Goal: Task Accomplishment & Management: Complete application form

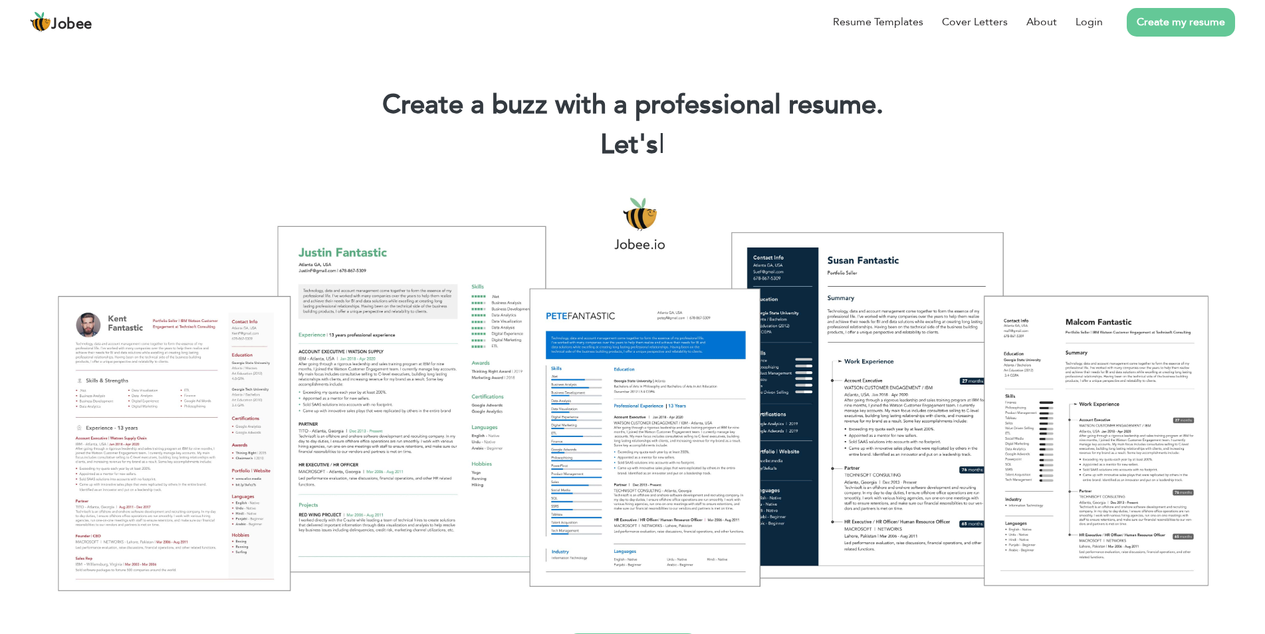
click at [1176, 27] on link "Create my resume" at bounding box center [1181, 22] width 108 height 29
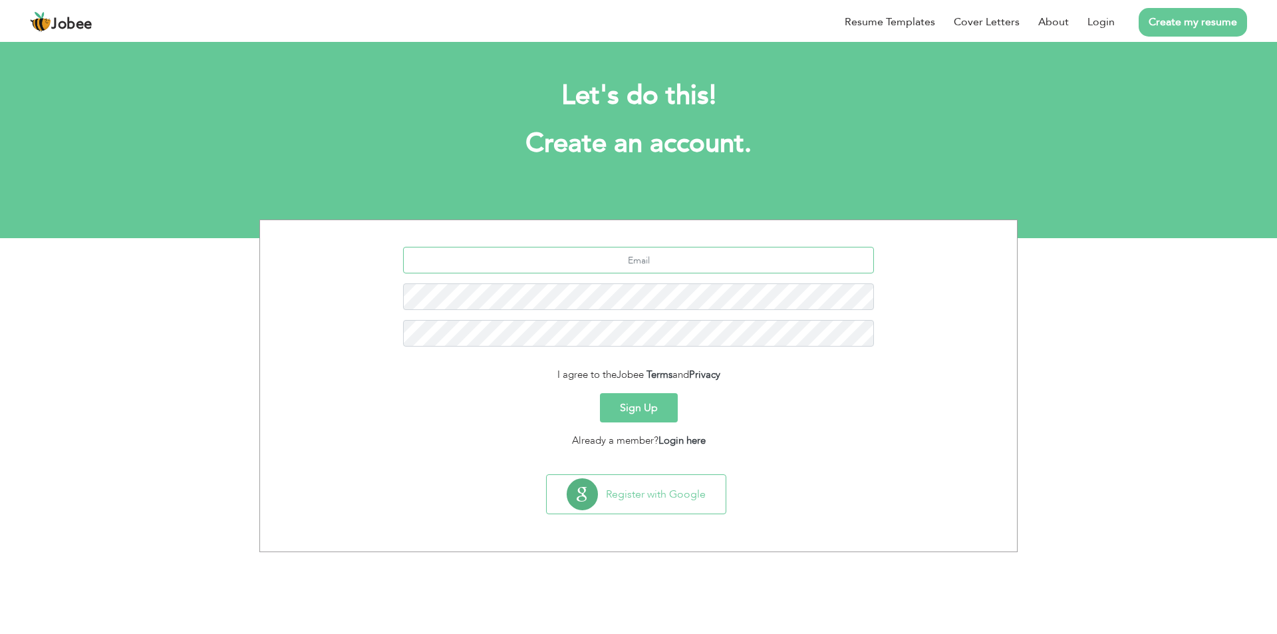
click at [596, 264] on input "text" at bounding box center [638, 260] width 471 height 27
click at [641, 407] on button "Sign Up" at bounding box center [639, 407] width 78 height 29
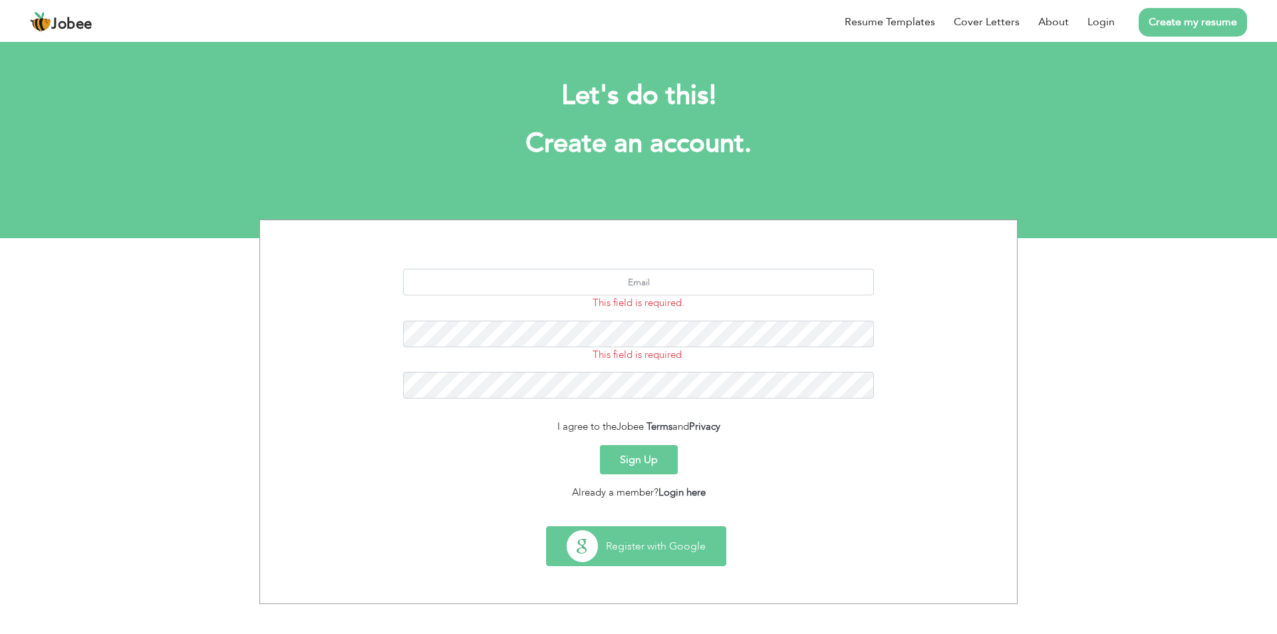
click at [701, 540] on button "Register with Google" at bounding box center [636, 546] width 179 height 39
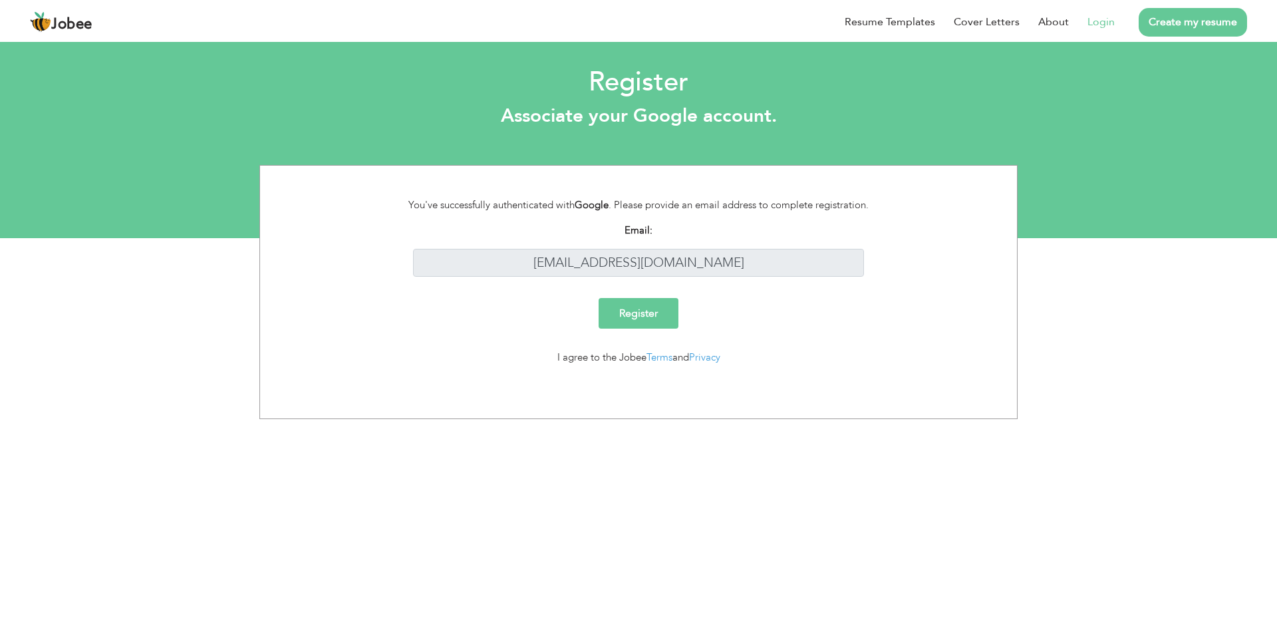
click at [630, 320] on input "Register" at bounding box center [638, 313] width 80 height 31
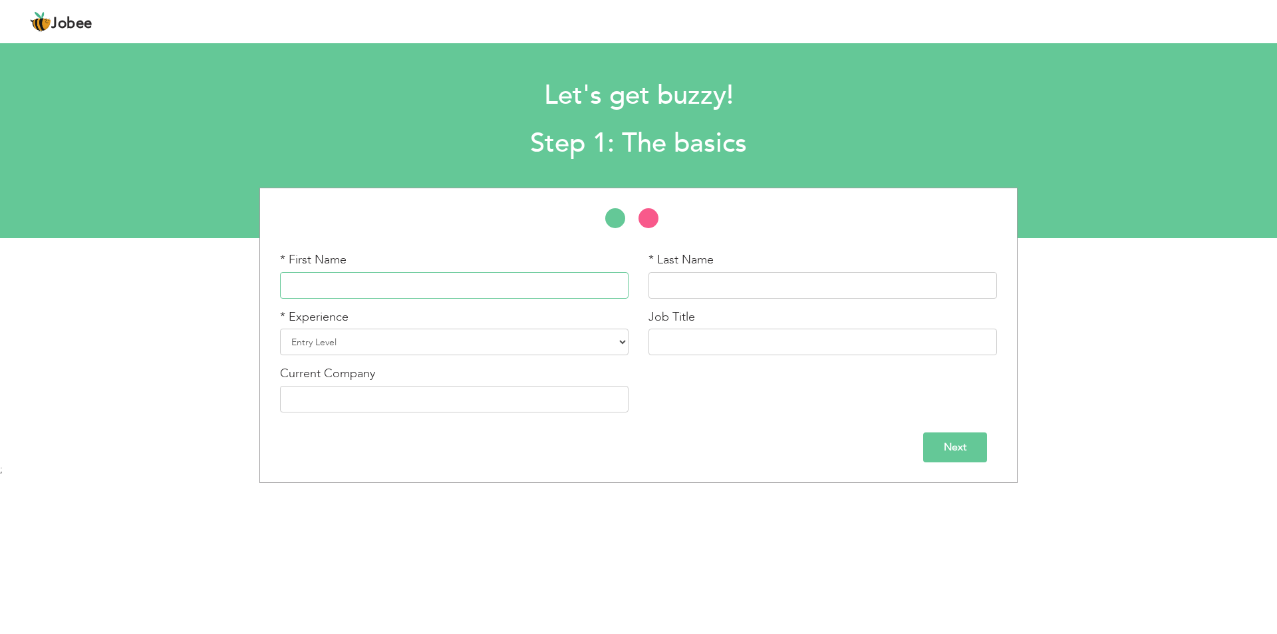
click at [388, 275] on input "text" at bounding box center [454, 285] width 348 height 27
type input "MASOOMA"
click at [734, 276] on input "text" at bounding box center [822, 285] width 348 height 27
type input "ZAHRA"
click at [624, 340] on select "Entry Level Less than 1 Year 1 Year 2 Years 3 Years 4 Years 5 Years 6 Years 7 Y…" at bounding box center [454, 341] width 348 height 27
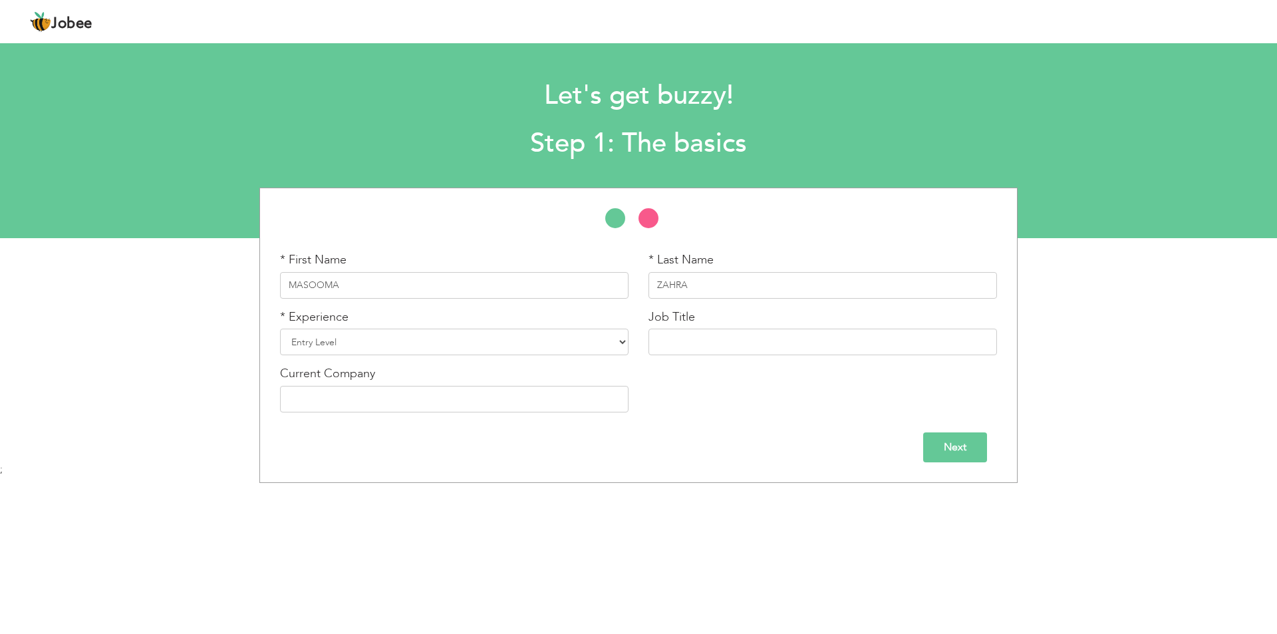
click at [126, 444] on div "* First Name MASOOMA * Last Name ZAHRA * Experience Entry Level" at bounding box center [638, 335] width 1277 height 295
click at [454, 343] on select "Entry Level Less than 1 Year 1 Year 2 Years 3 Years 4 Years 5 Years 6 Years 7 Y…" at bounding box center [454, 341] width 348 height 27
click at [267, 360] on div "* First Name MASOOMA * Last Name ZAHRA * Experience Entry Level Less than 1 Year" at bounding box center [638, 335] width 758 height 295
click at [341, 335] on select "Entry Level Less than 1 Year 1 Year 2 Years 3 Years 4 Years 5 Years 6 Years 7 Y…" at bounding box center [454, 341] width 348 height 27
click at [341, 337] on select "Entry Level Less than 1 Year 1 Year 2 Years 3 Years 4 Years 5 Years 6 Years 7 Y…" at bounding box center [454, 341] width 348 height 27
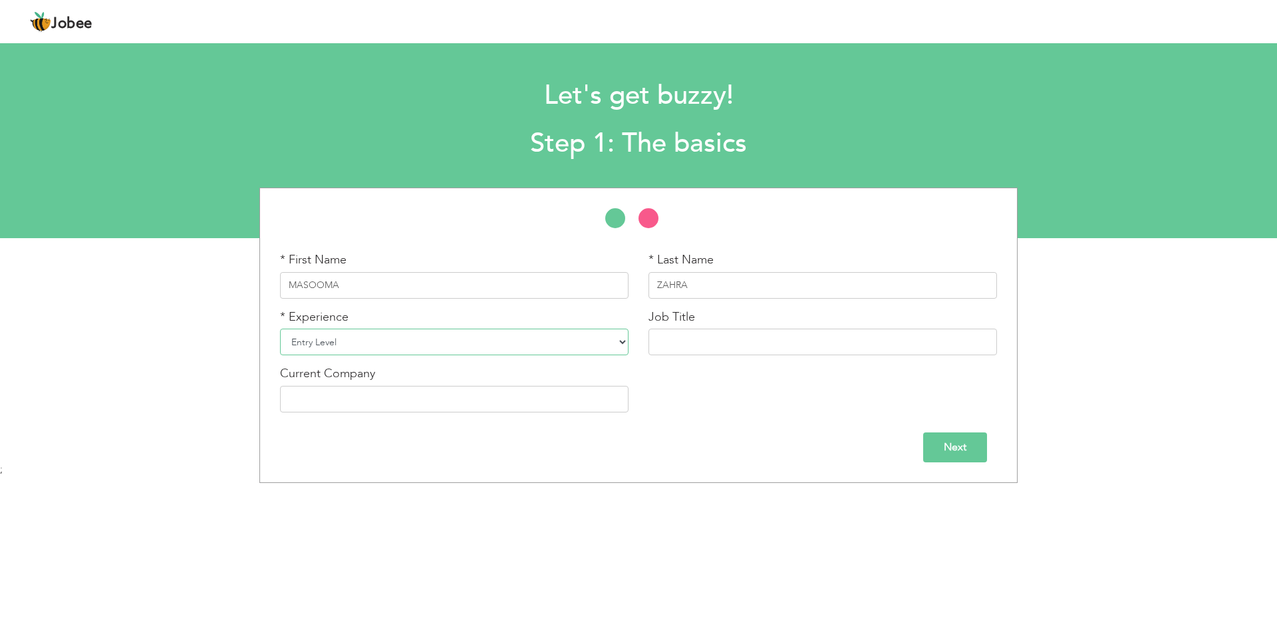
click at [291, 342] on select "Entry Level Less than 1 Year 1 Year 2 Years 3 Years 4 Years 5 Years 6 Years 7 Y…" at bounding box center [454, 341] width 348 height 27
click at [182, 356] on div "* First Name MASOOMA * Last Name ZAHRA * Experience Entry Level" at bounding box center [638, 335] width 1277 height 295
click at [327, 399] on input "text" at bounding box center [454, 399] width 348 height 27
type input "NILL"
click at [711, 341] on input "text" at bounding box center [822, 341] width 348 height 27
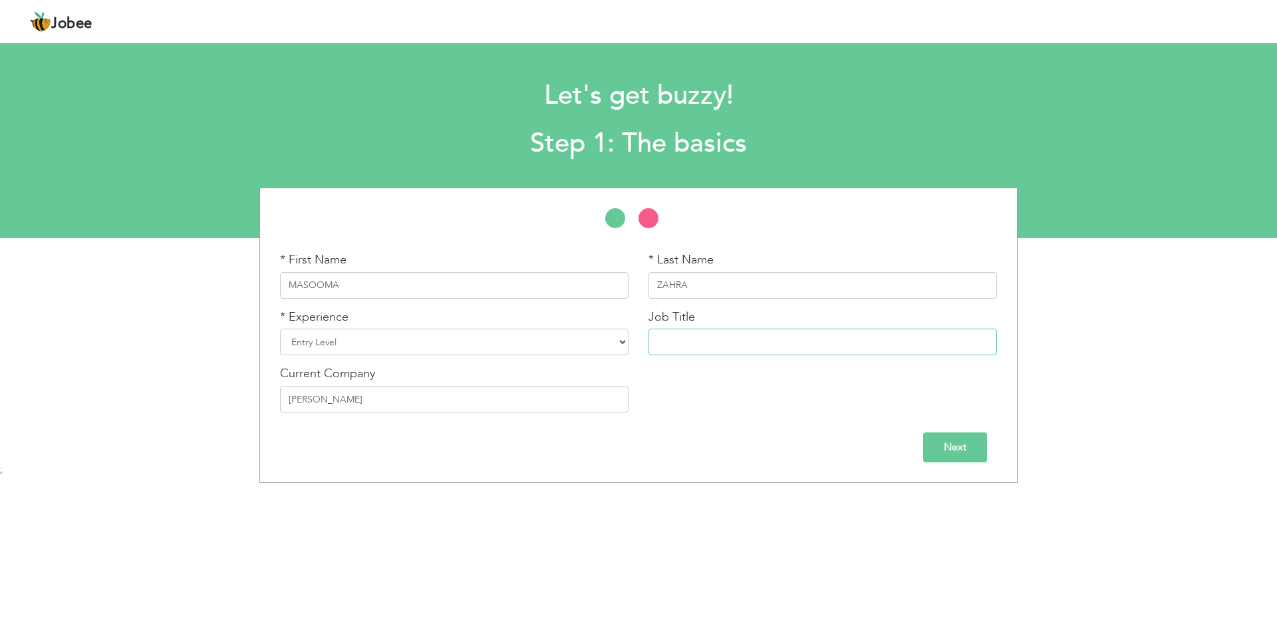
type input "I"
type input "Pharmacy internship"
click at [966, 447] on input "Next" at bounding box center [955, 447] width 64 height 30
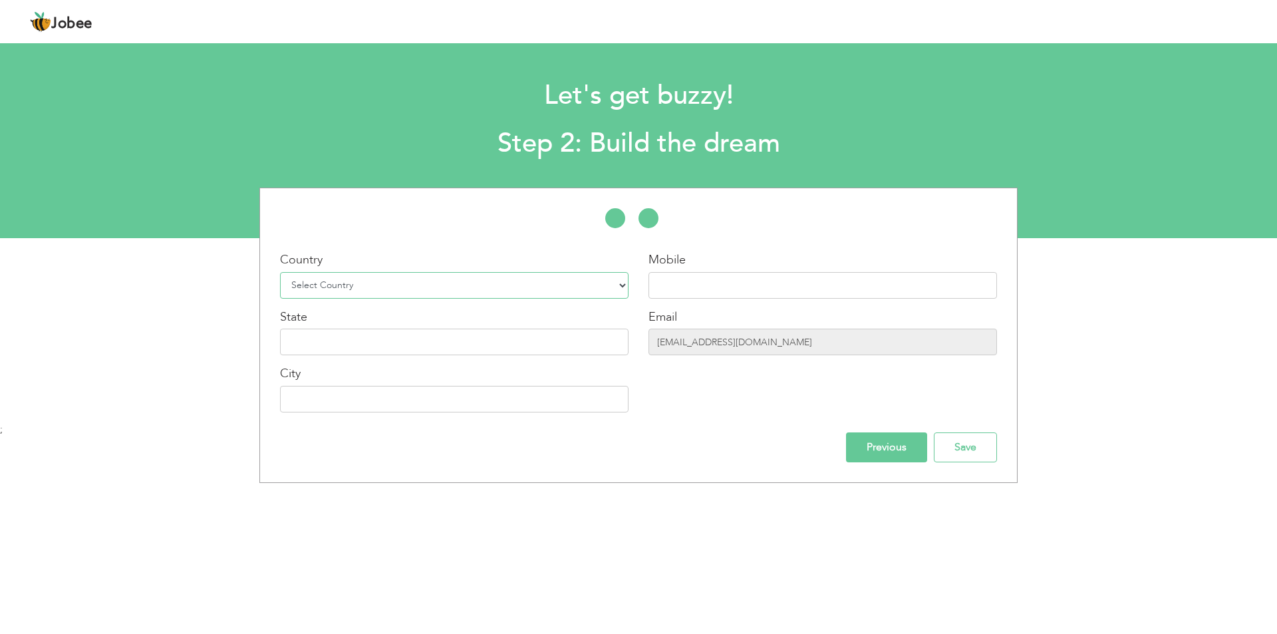
click at [351, 281] on select "Select Country Afghanistan Albania Algeria American Samoa Andorra Angola Anguil…" at bounding box center [454, 285] width 348 height 27
select select "166"
click at [280, 272] on select "Select Country Afghanistan Albania Algeria American Samoa Andorra Angola Anguil…" at bounding box center [454, 285] width 348 height 27
click at [338, 344] on input "text" at bounding box center [454, 341] width 348 height 27
click at [321, 334] on input "text" at bounding box center [454, 341] width 348 height 27
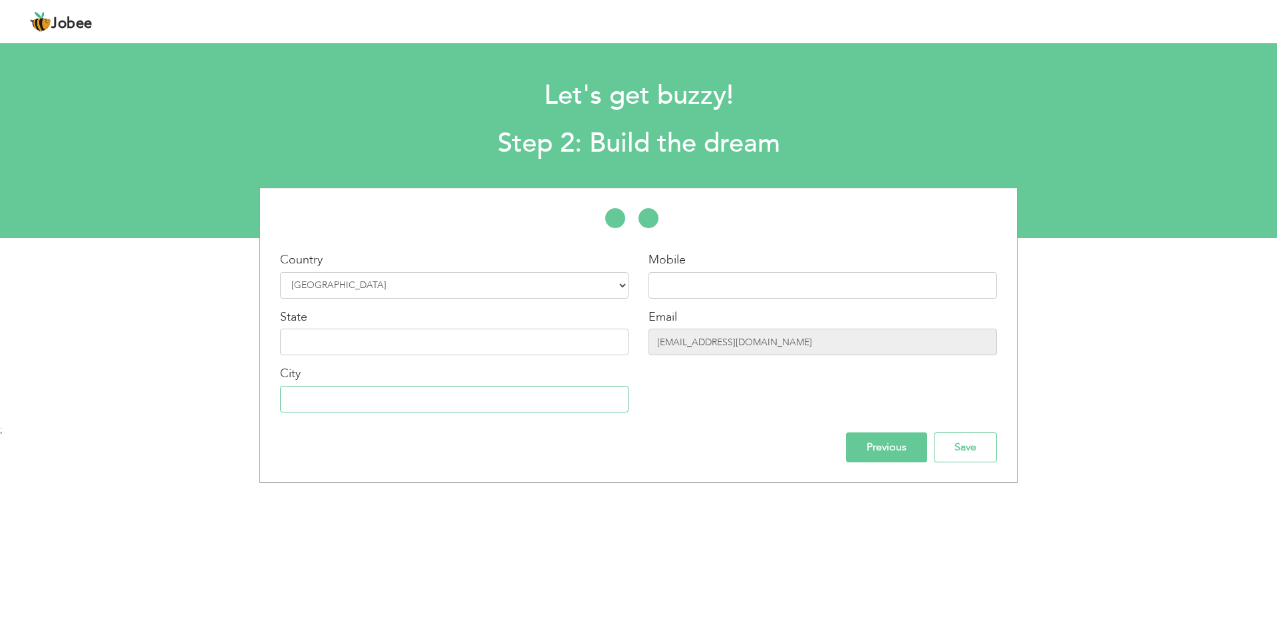
click at [306, 392] on input "text" at bounding box center [454, 399] width 348 height 27
click at [354, 396] on input "llahore" at bounding box center [454, 399] width 348 height 27
type input "l"
type input "Lahore"
click at [735, 283] on input "text" at bounding box center [822, 285] width 348 height 27
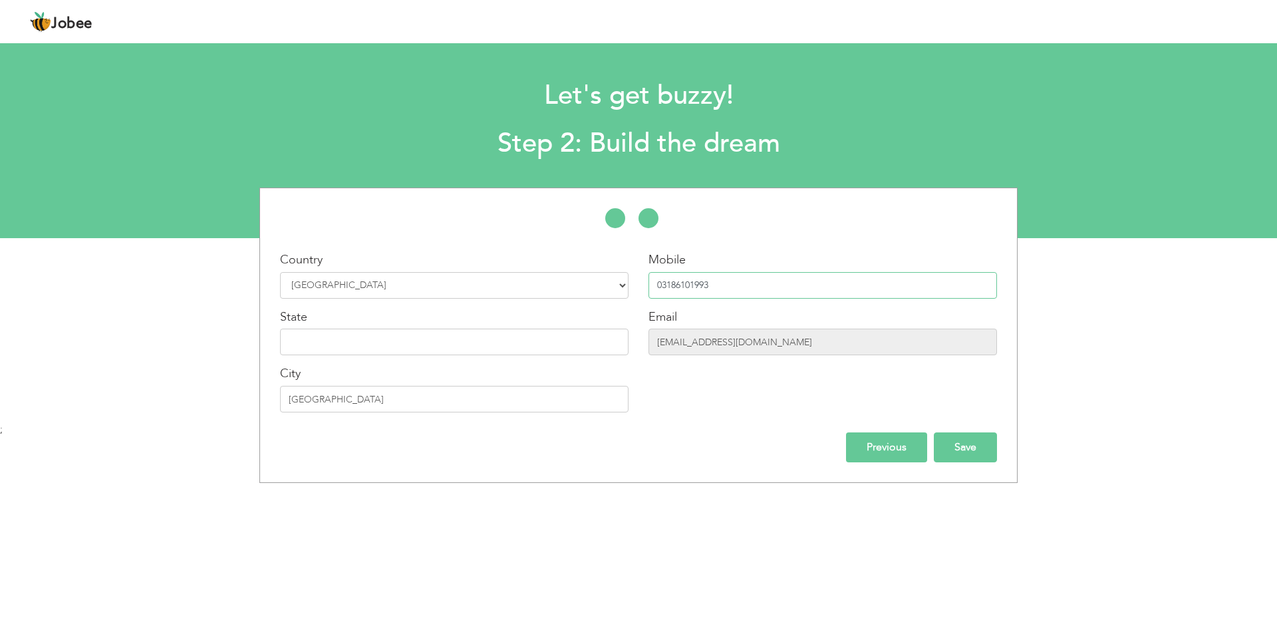
type input "03186101993"
click at [966, 454] on input "Save" at bounding box center [965, 447] width 63 height 30
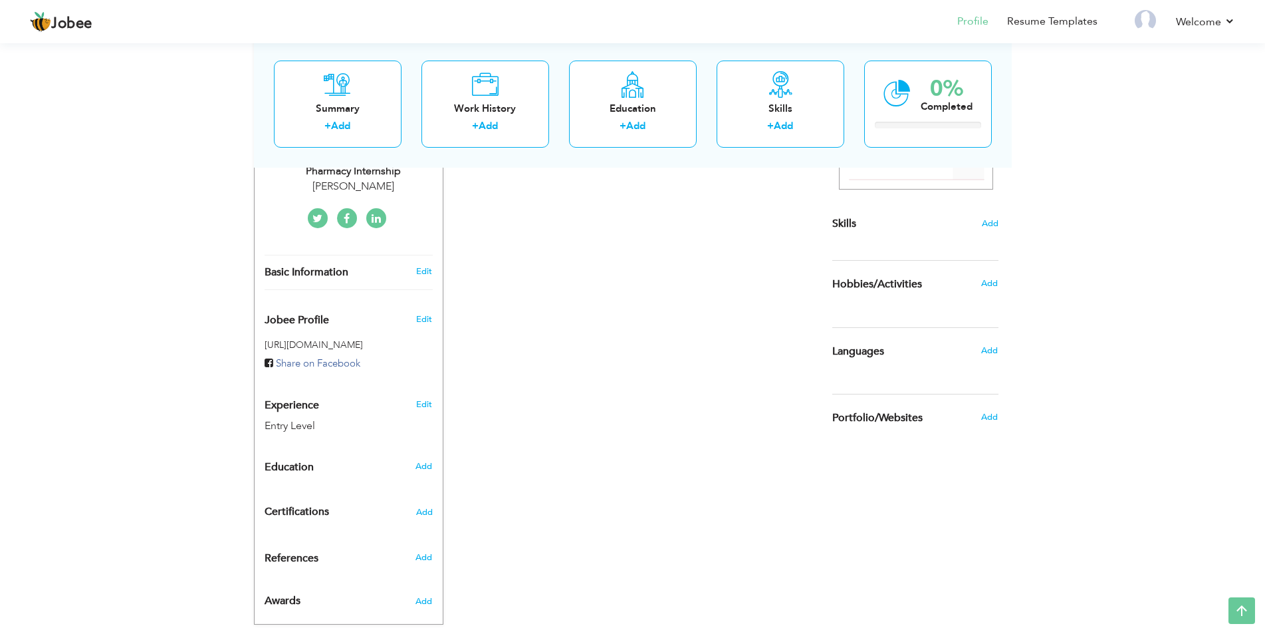
scroll to position [306, 0]
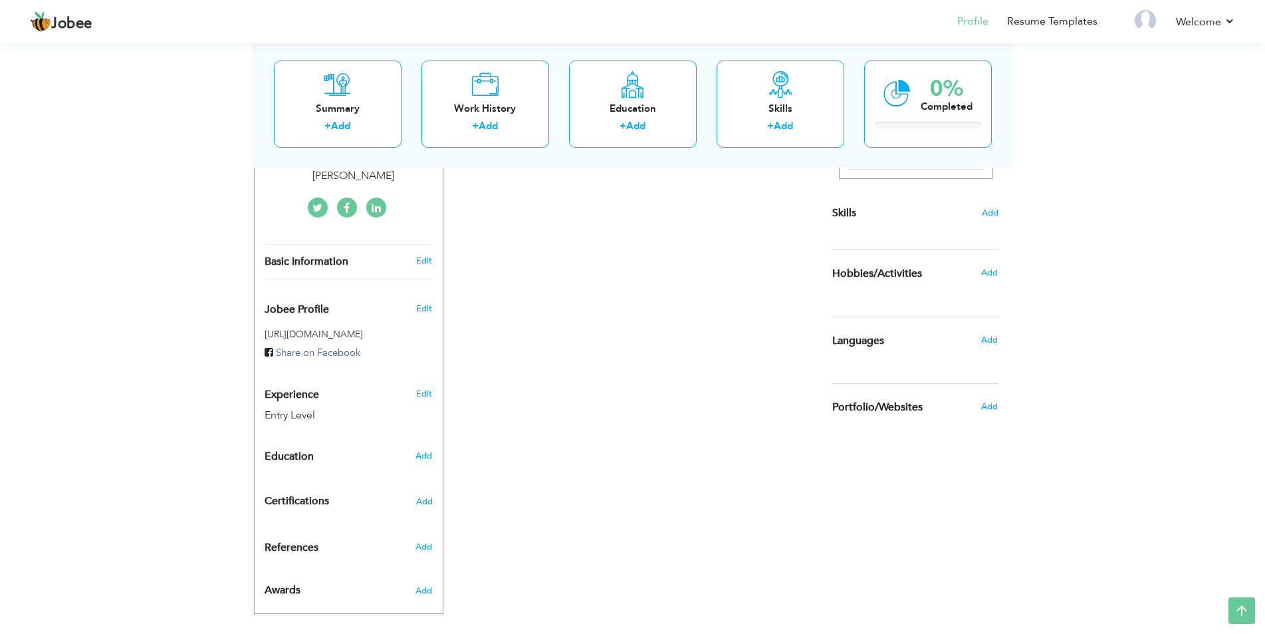
click at [338, 444] on div "Education" at bounding box center [333, 456] width 157 height 27
radio input "true"
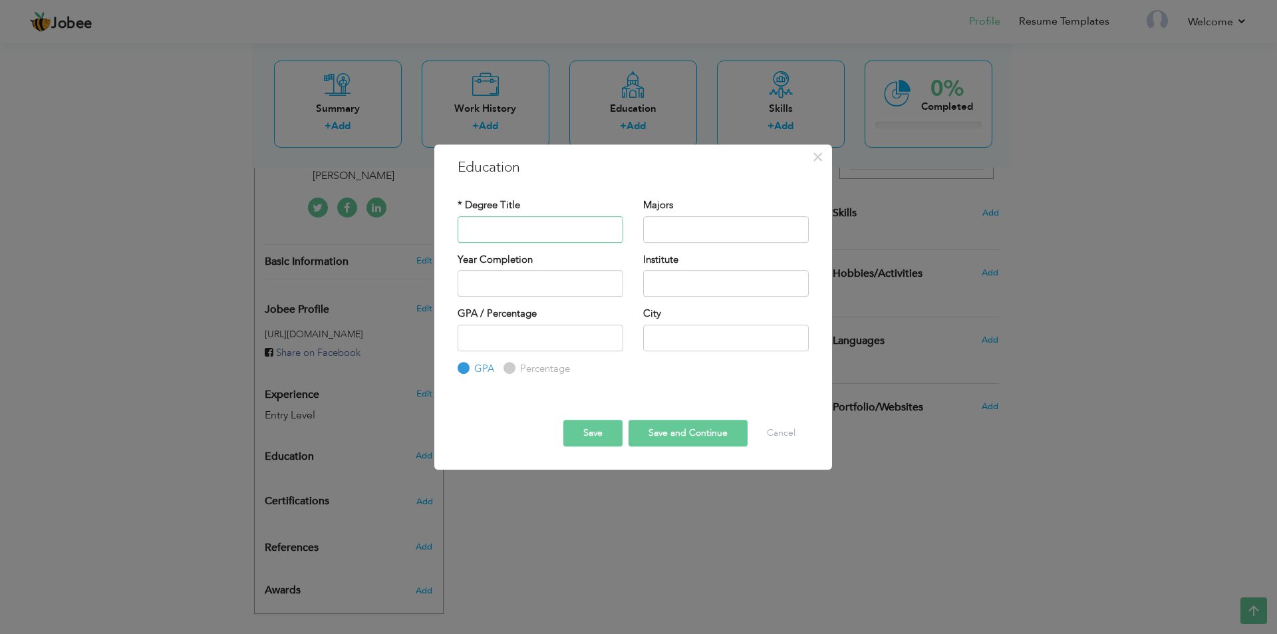
click at [494, 226] on input "text" at bounding box center [540, 229] width 166 height 27
type input "Pharm d"
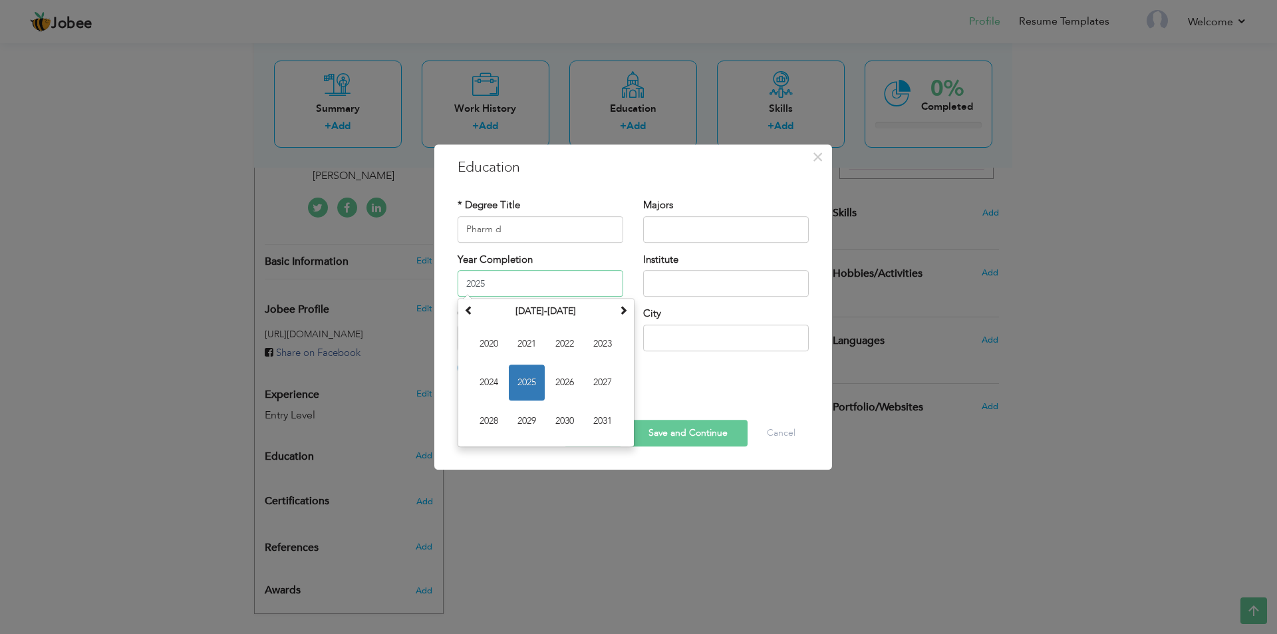
click at [491, 276] on input "2025" at bounding box center [540, 283] width 166 height 27
click at [600, 382] on span "2027" at bounding box center [603, 382] width 36 height 36
type input "2027"
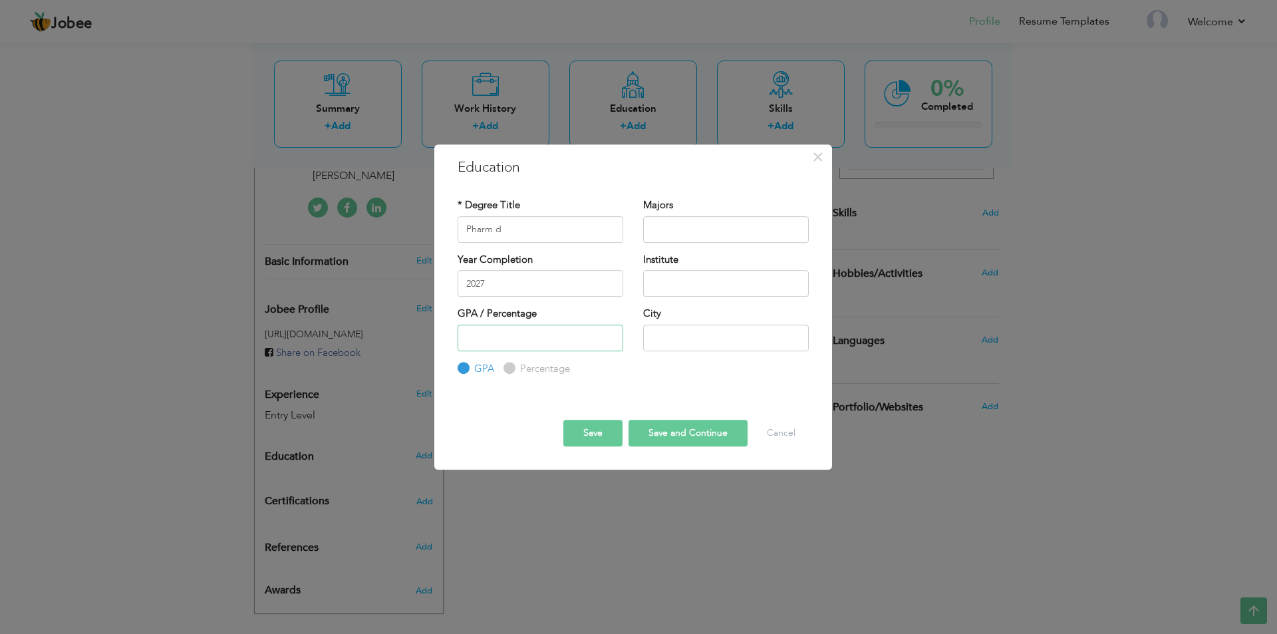
click at [520, 344] on input "number" at bounding box center [540, 338] width 166 height 27
type input "3.0"
click at [674, 222] on input "text" at bounding box center [726, 229] width 166 height 27
click at [672, 285] on input "text" at bounding box center [726, 283] width 166 height 27
type input "University Of Lahore"
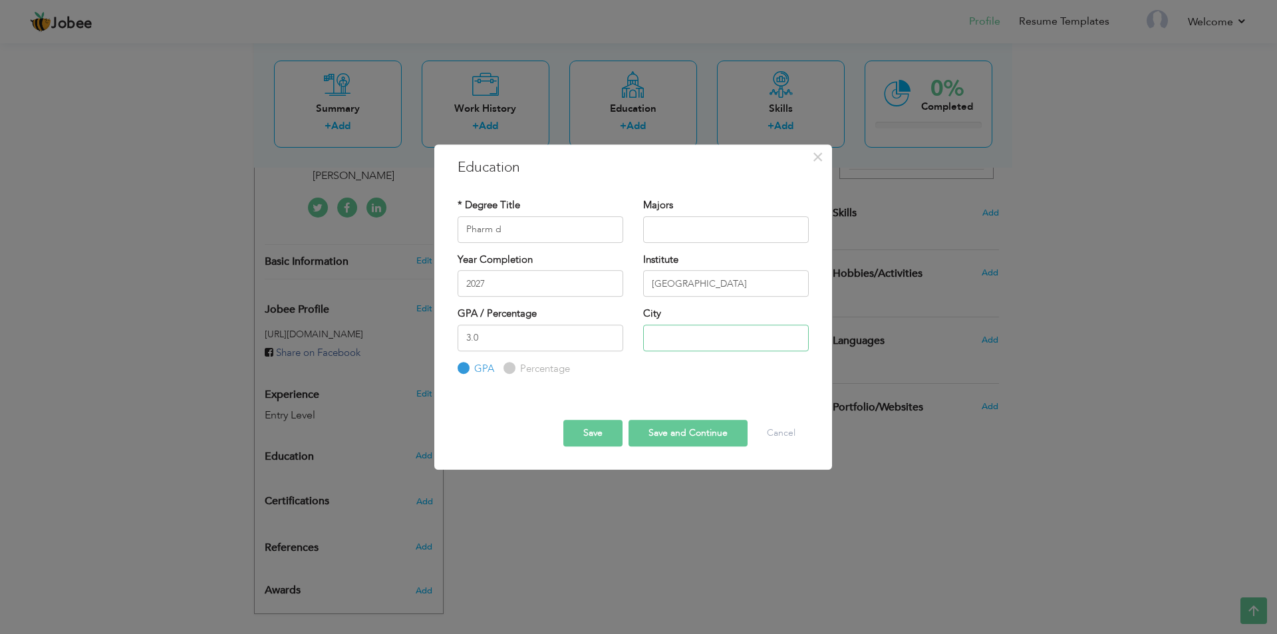
click at [682, 344] on input "text" at bounding box center [726, 338] width 166 height 27
type input "Lahore"
click at [710, 434] on button "Save and Continue" at bounding box center [687, 433] width 119 height 27
click at [602, 430] on button "Save" at bounding box center [592, 433] width 59 height 27
click at [604, 443] on button "Save" at bounding box center [592, 433] width 59 height 27
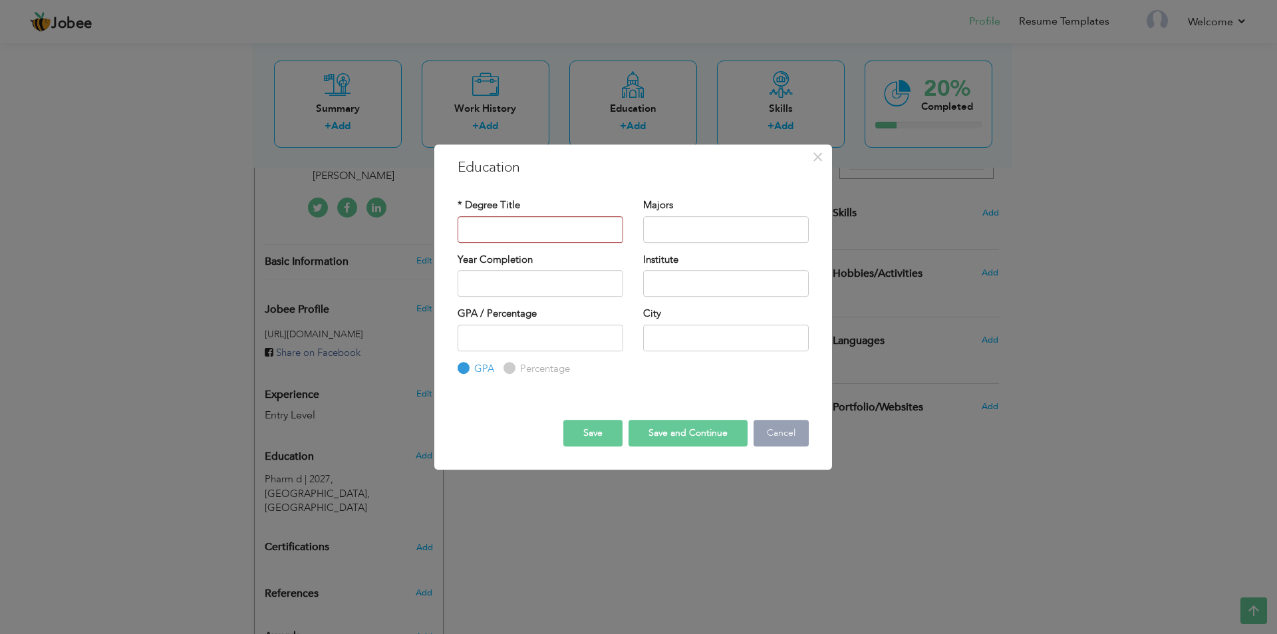
click at [786, 430] on button "Cancel" at bounding box center [780, 433] width 55 height 27
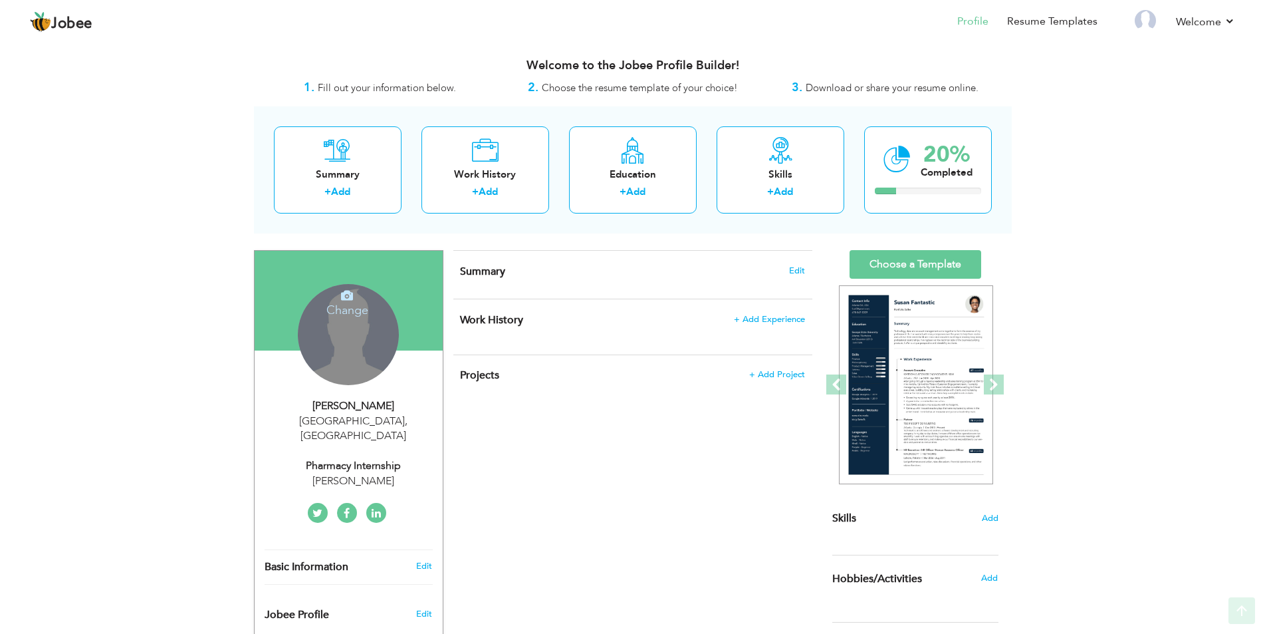
scroll to position [0, 0]
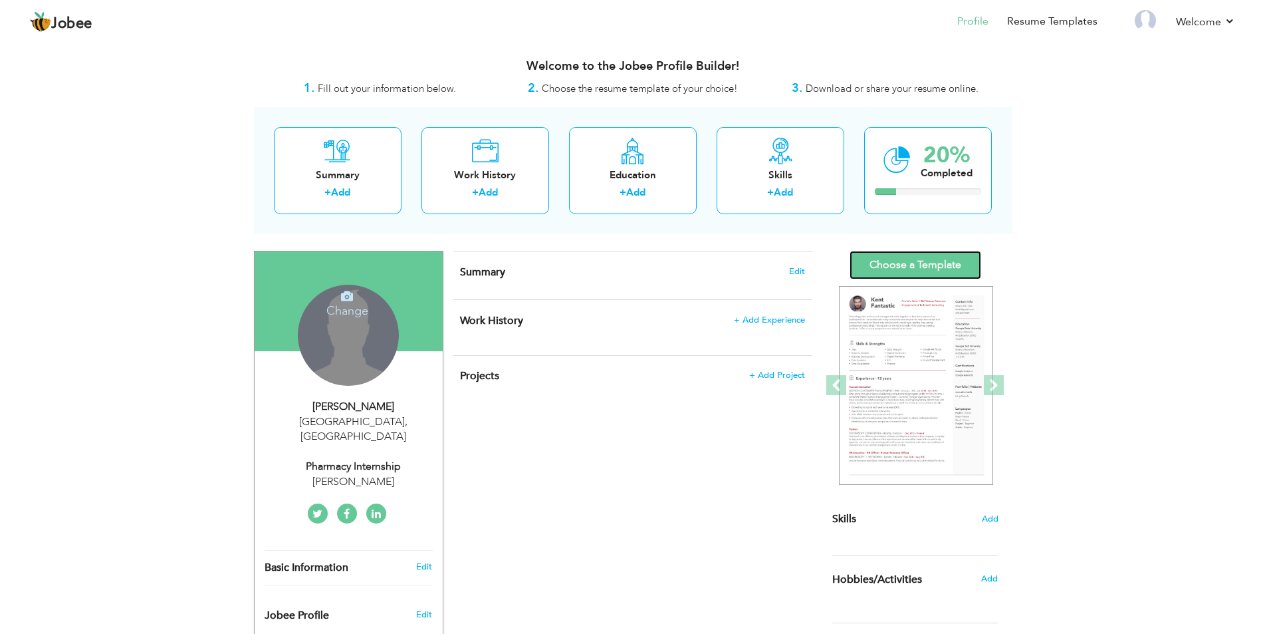
click at [927, 267] on link "Choose a Template" at bounding box center [916, 265] width 132 height 29
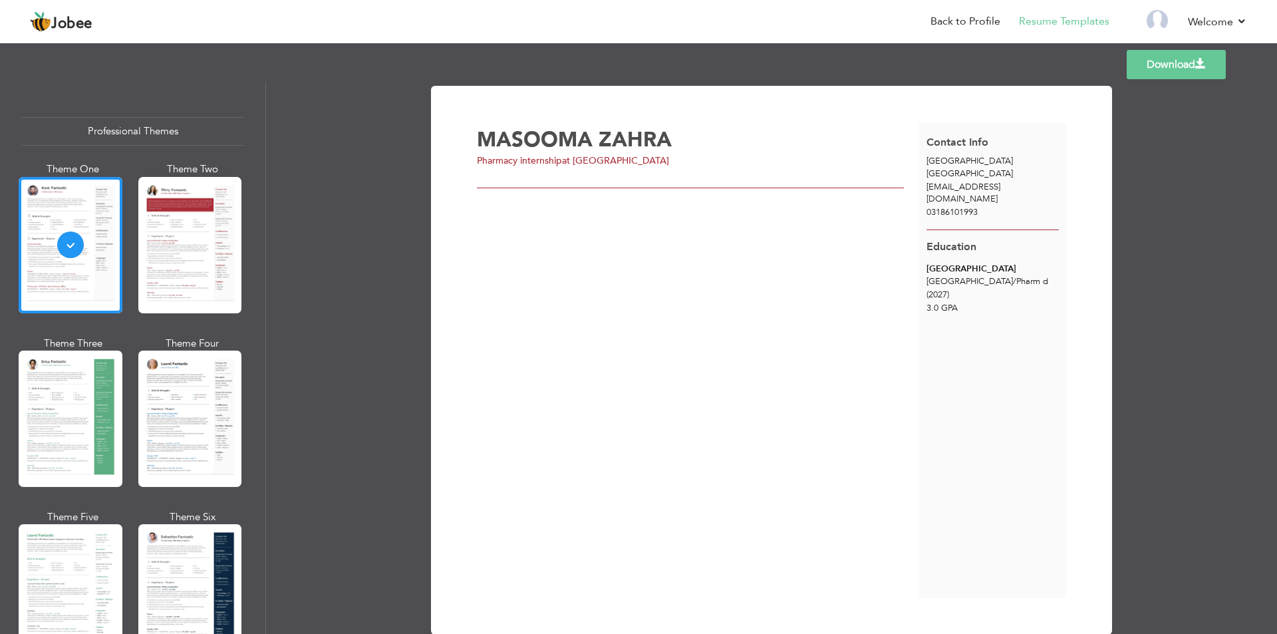
click at [538, 170] on div "[PERSON_NAME] Pharmacy internship at [GEOGRAPHIC_DATA]" at bounding box center [698, 359] width 442 height 475
click at [541, 177] on div "MASOOMA ZAHRA Pharmacy internship at NILL" at bounding box center [698, 359] width 442 height 475
click at [205, 237] on div at bounding box center [190, 245] width 104 height 136
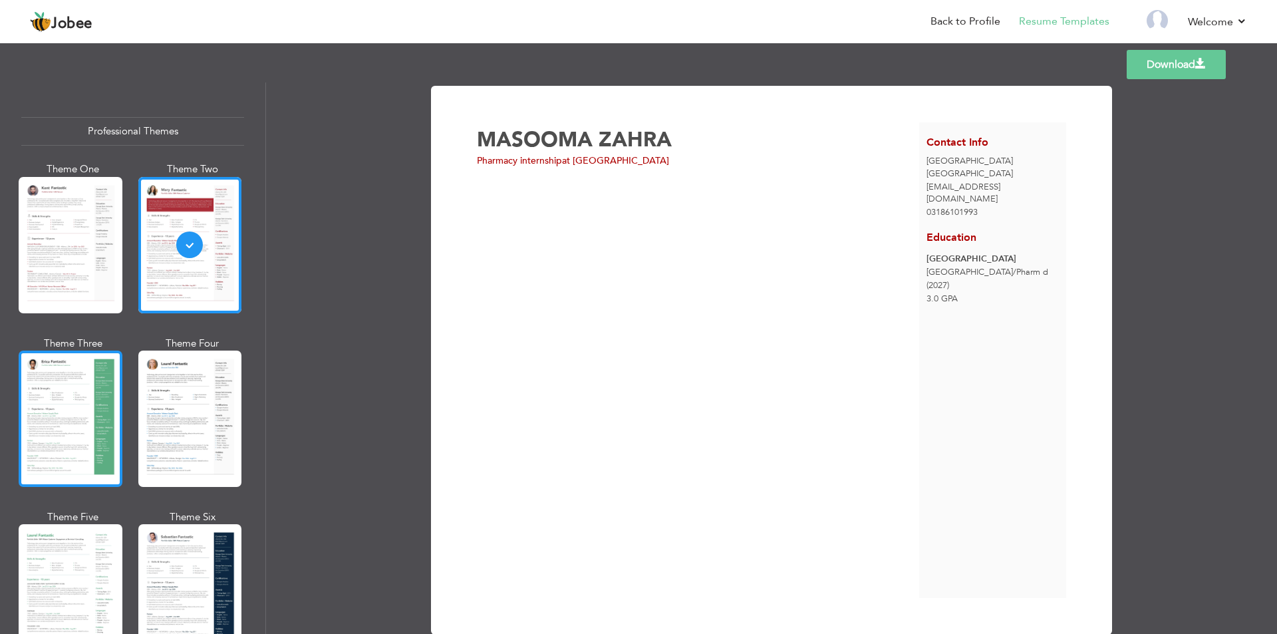
click at [74, 434] on div at bounding box center [71, 418] width 104 height 136
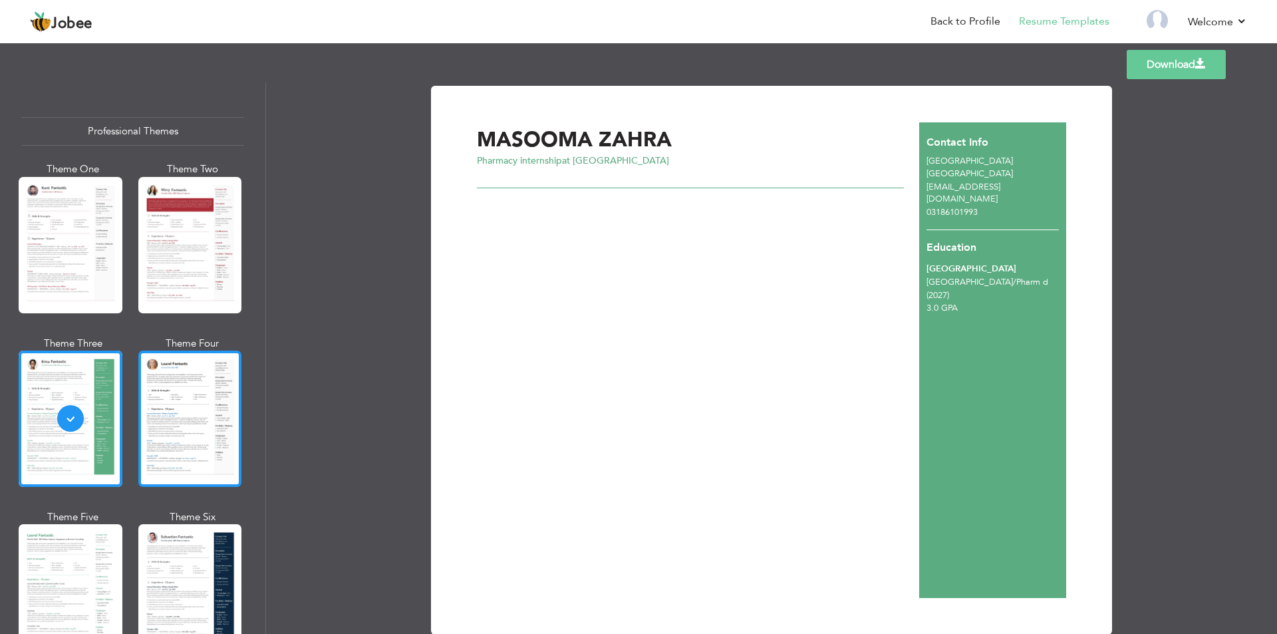
click at [178, 406] on div at bounding box center [190, 418] width 104 height 136
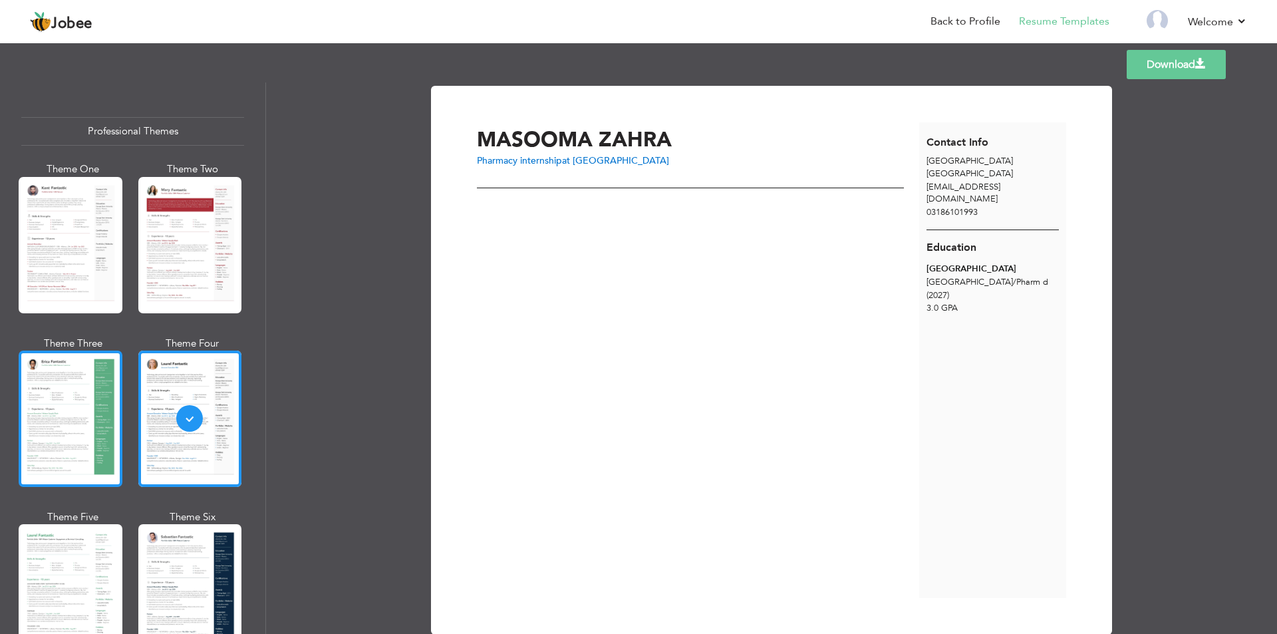
click at [102, 412] on div at bounding box center [71, 418] width 104 height 136
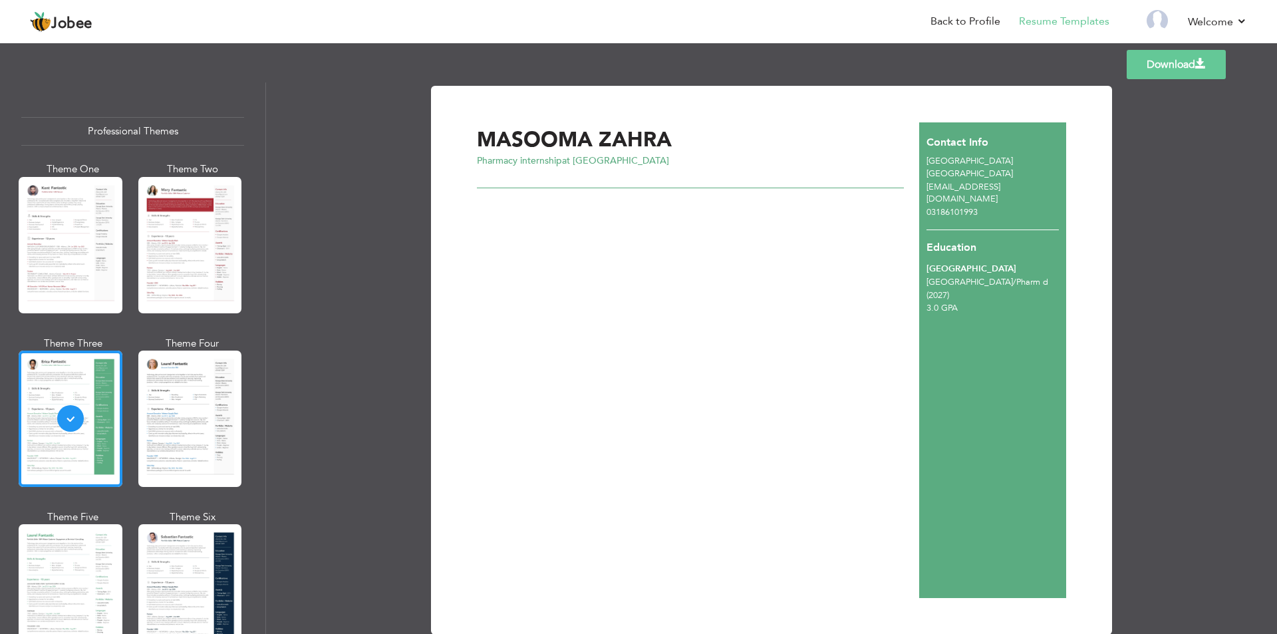
click at [553, 178] on div at bounding box center [690, 183] width 427 height 11
click at [600, 301] on div "MASOOMA ZAHRA Pharmacy internship at NILL" at bounding box center [698, 359] width 442 height 475
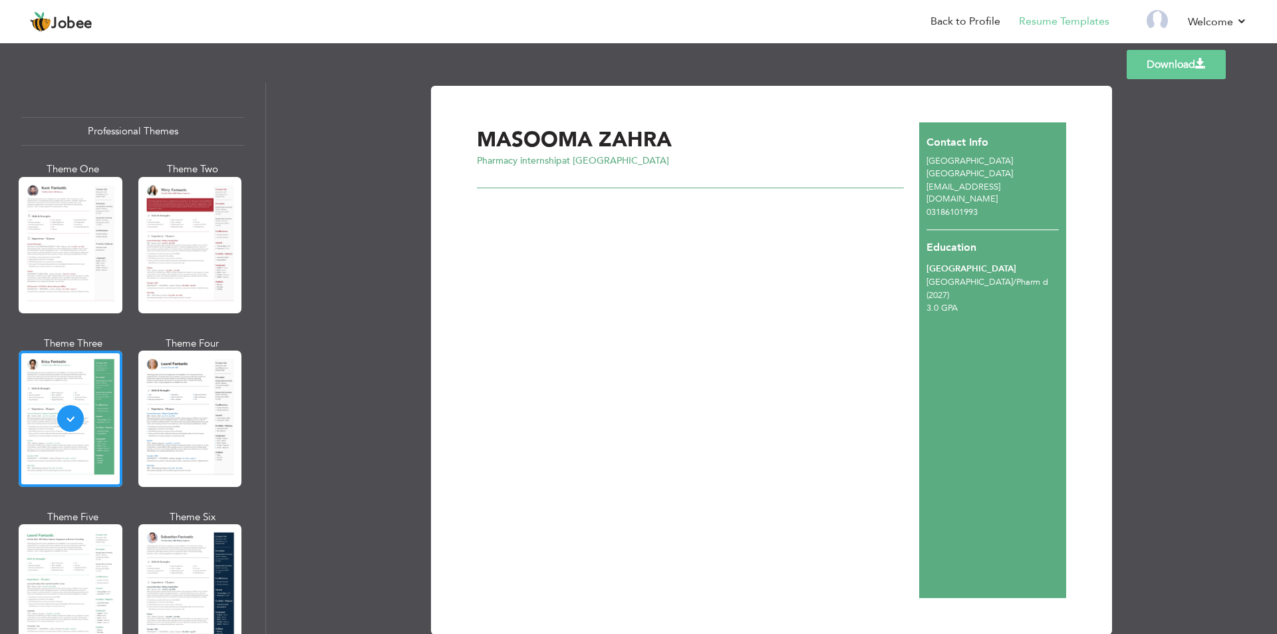
click at [600, 301] on div "MASOOMA ZAHRA Pharmacy internship at NILL" at bounding box center [698, 359] width 442 height 475
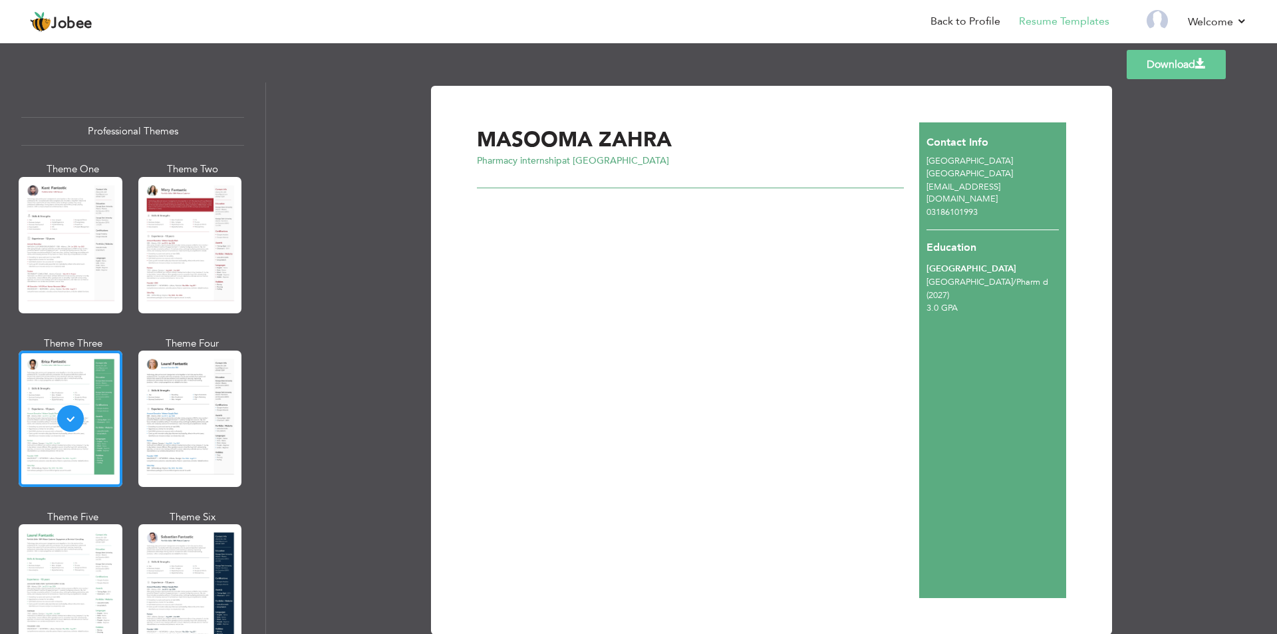
click at [635, 175] on div "MASOOMA ZAHRA Pharmacy internship at NILL" at bounding box center [698, 359] width 442 height 475
click at [478, 178] on div at bounding box center [690, 183] width 427 height 11
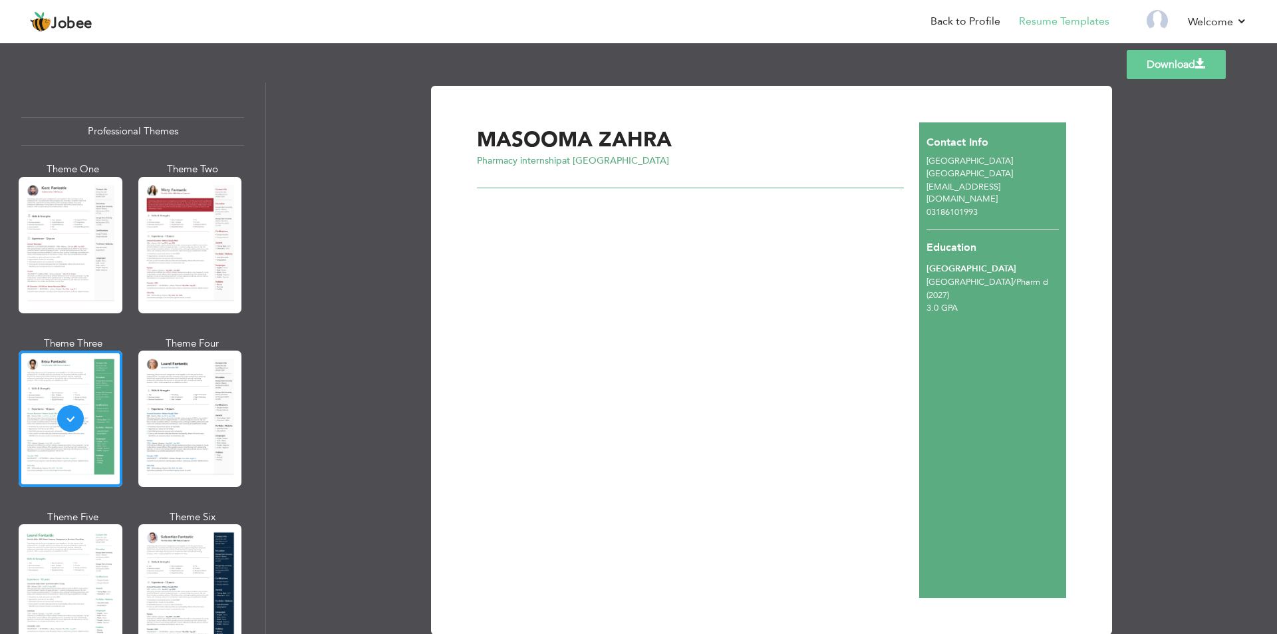
click at [478, 178] on div at bounding box center [690, 183] width 427 height 11
click at [479, 178] on div at bounding box center [690, 183] width 427 height 11
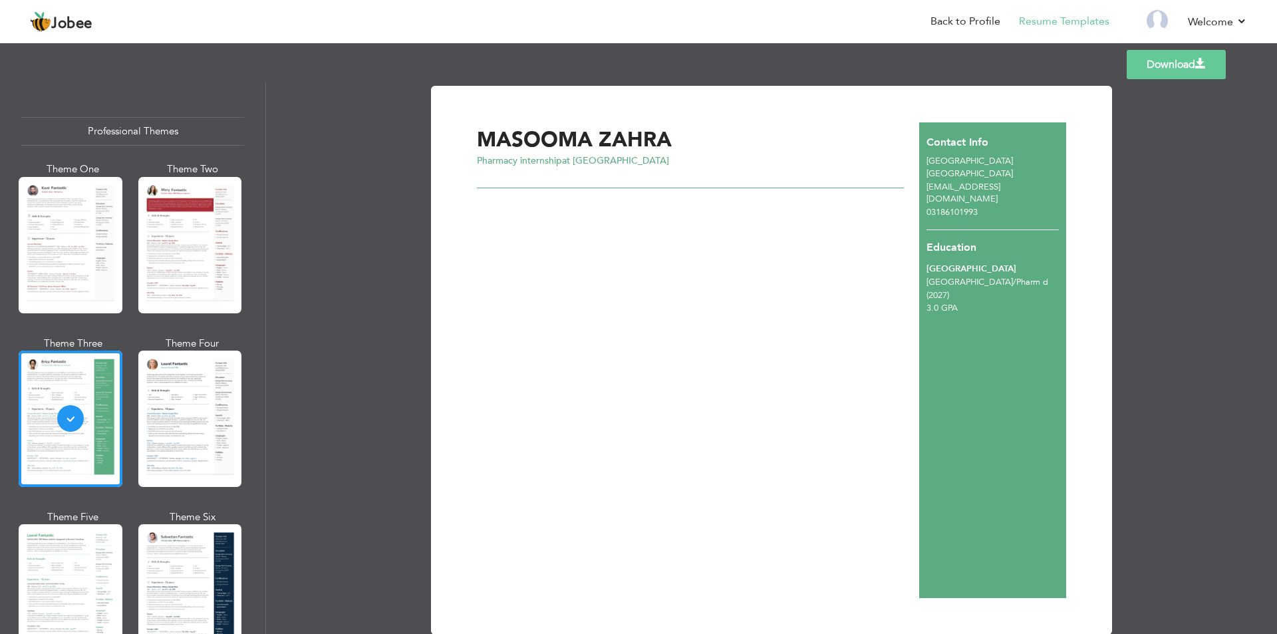
click at [479, 178] on div at bounding box center [690, 183] width 427 height 11
click at [1220, 156] on div "Download MASOOMA ZAHRA Pharmacy internship at NILL Lahore" at bounding box center [771, 357] width 1011 height 551
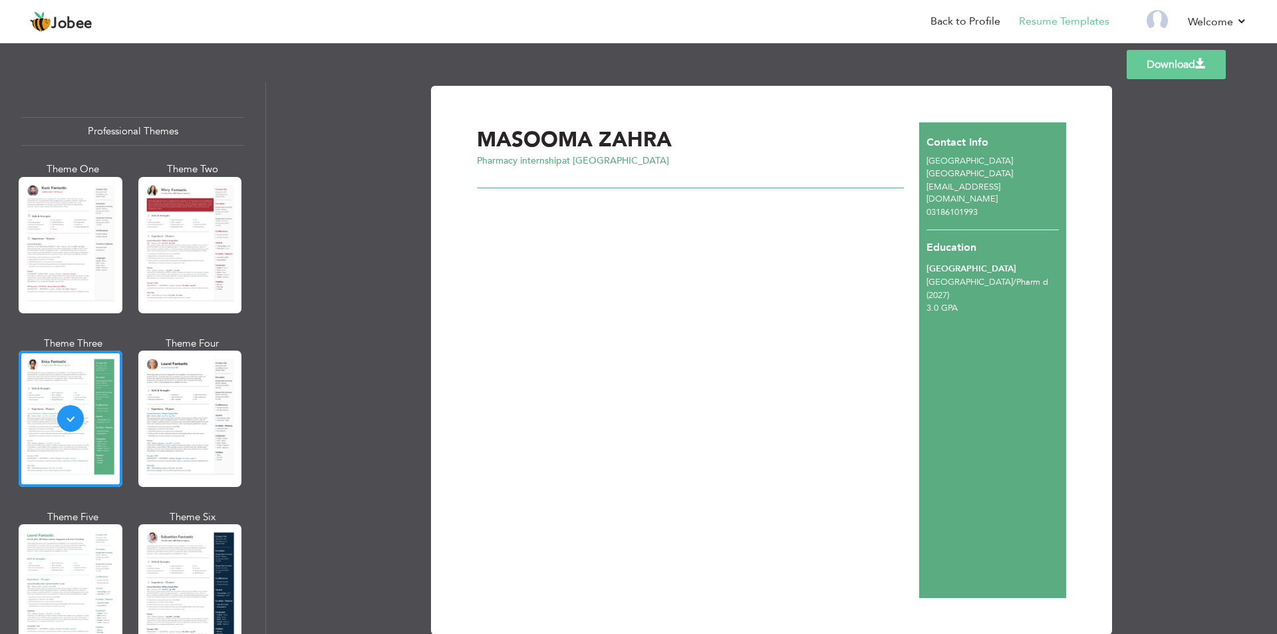
click at [999, 48] on div "Templates Download" at bounding box center [638, 64] width 1277 height 43
click at [964, 18] on link "Back to Profile" at bounding box center [965, 21] width 70 height 15
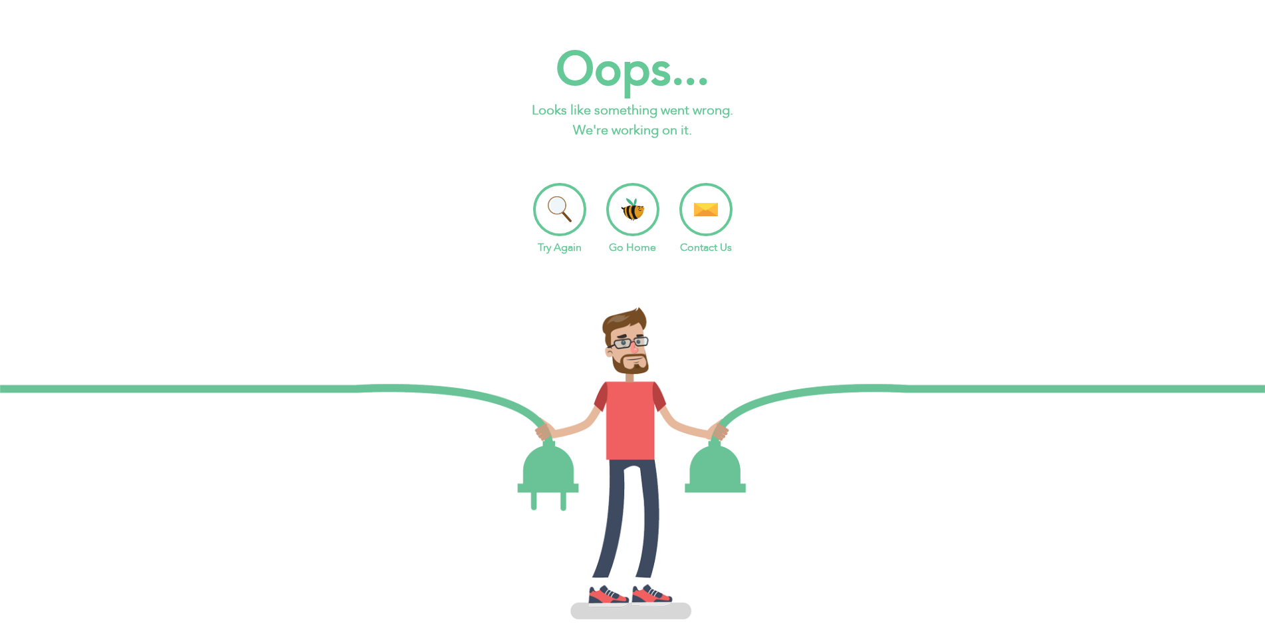
click at [562, 217] on li "Try Again" at bounding box center [559, 219] width 53 height 72
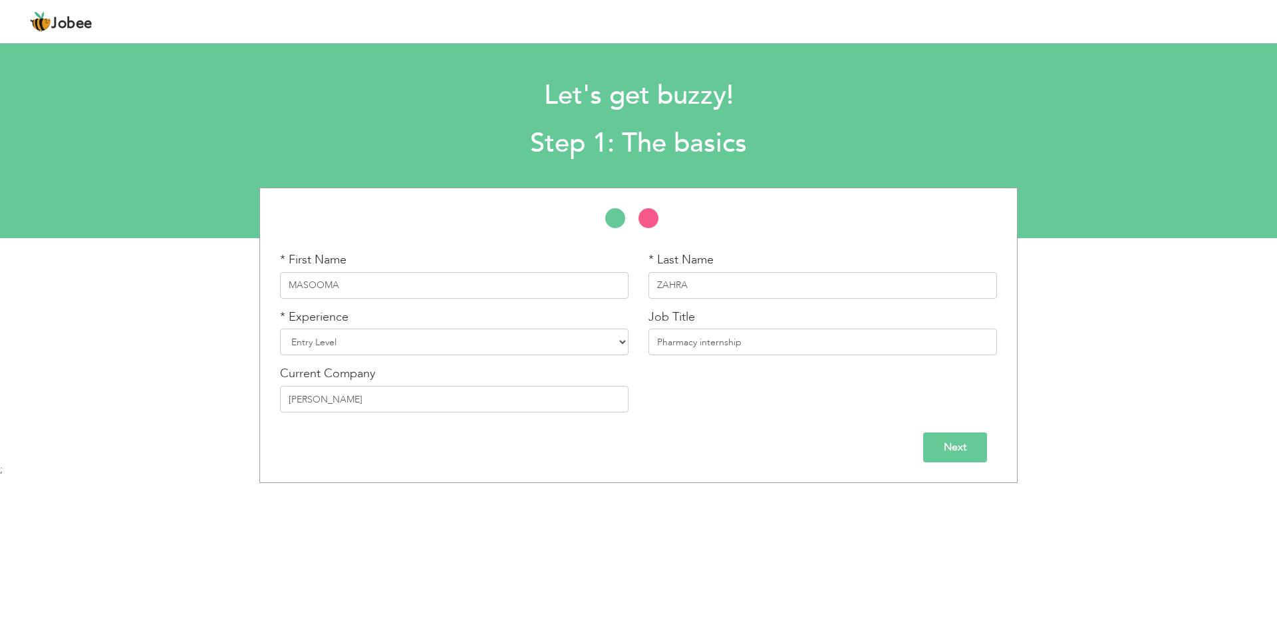
click at [961, 453] on input "Next" at bounding box center [955, 447] width 64 height 30
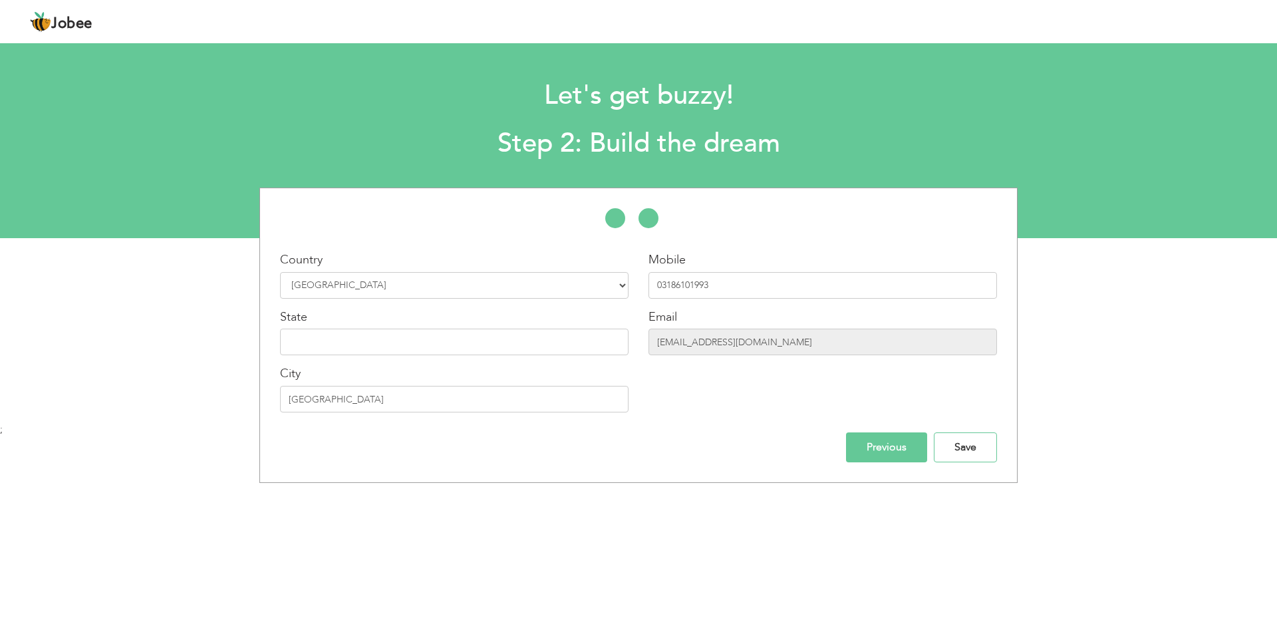
click at [961, 453] on input "Save" at bounding box center [965, 447] width 63 height 30
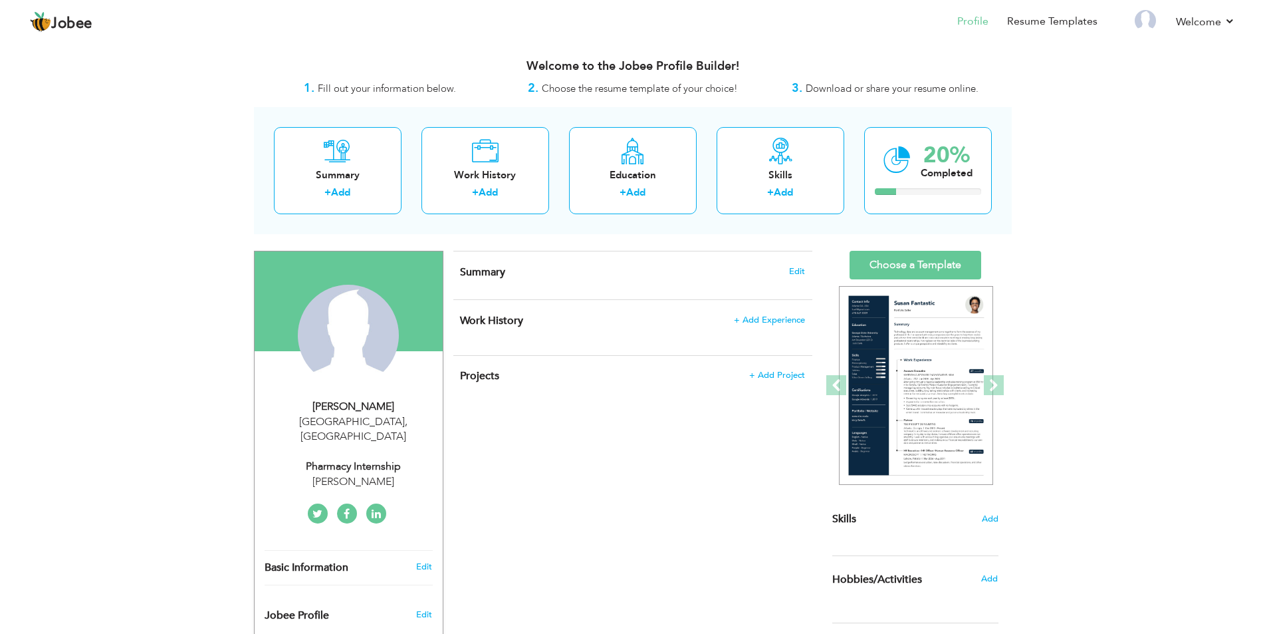
click at [565, 269] on h4 "Summary Edit" at bounding box center [632, 271] width 344 height 13
click at [490, 277] on span "Summary" at bounding box center [482, 272] width 45 height 15
click at [795, 267] on span "Edit" at bounding box center [797, 271] width 16 height 9
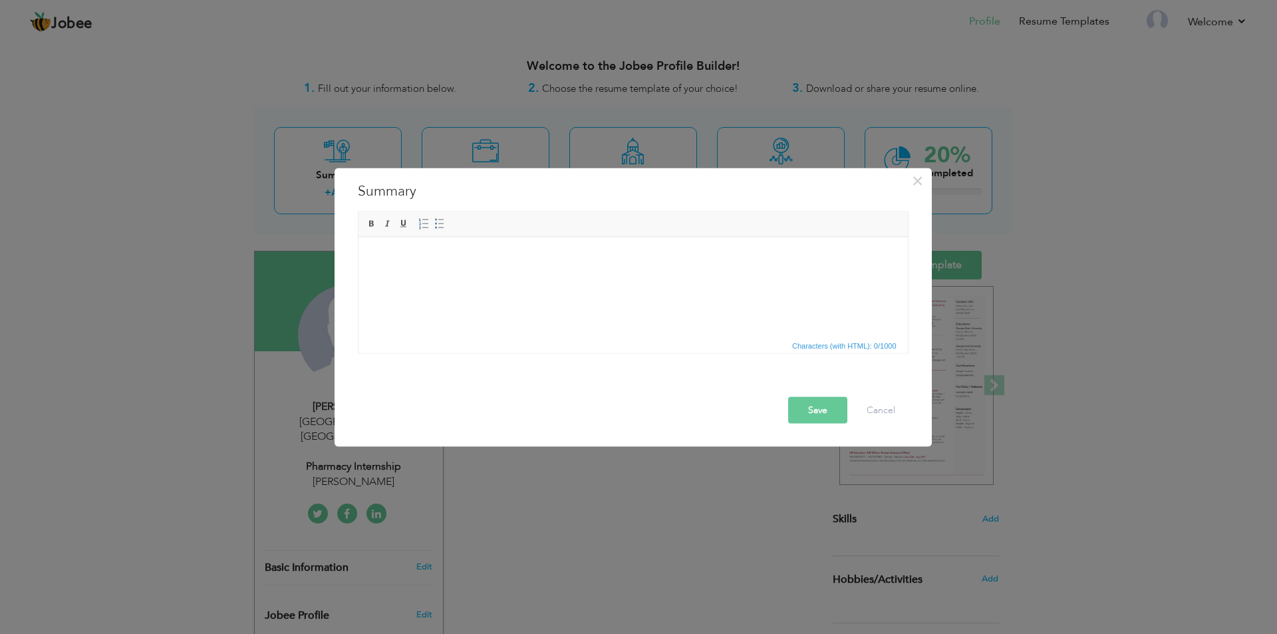
click at [637, 592] on div "× Summary Rich Text Editor, summaryEditor Editor toolbars Basic Styles Bold Ita…" at bounding box center [638, 317] width 1277 height 634
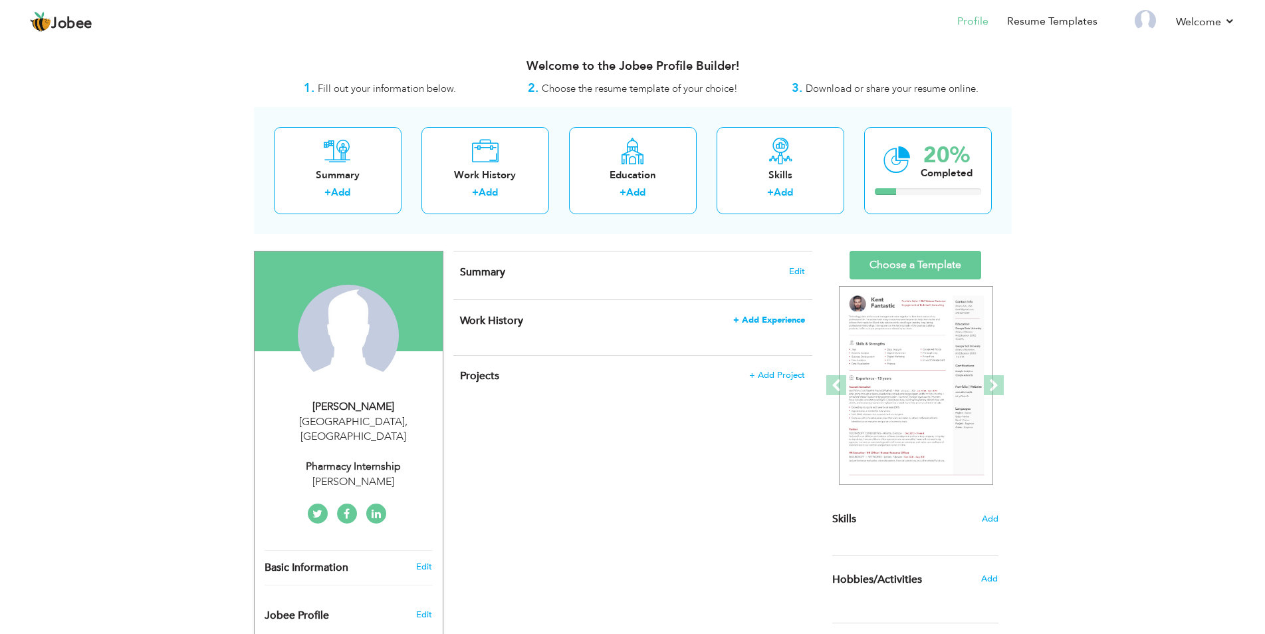
click at [780, 318] on span "+ Add Experience" at bounding box center [769, 319] width 72 height 9
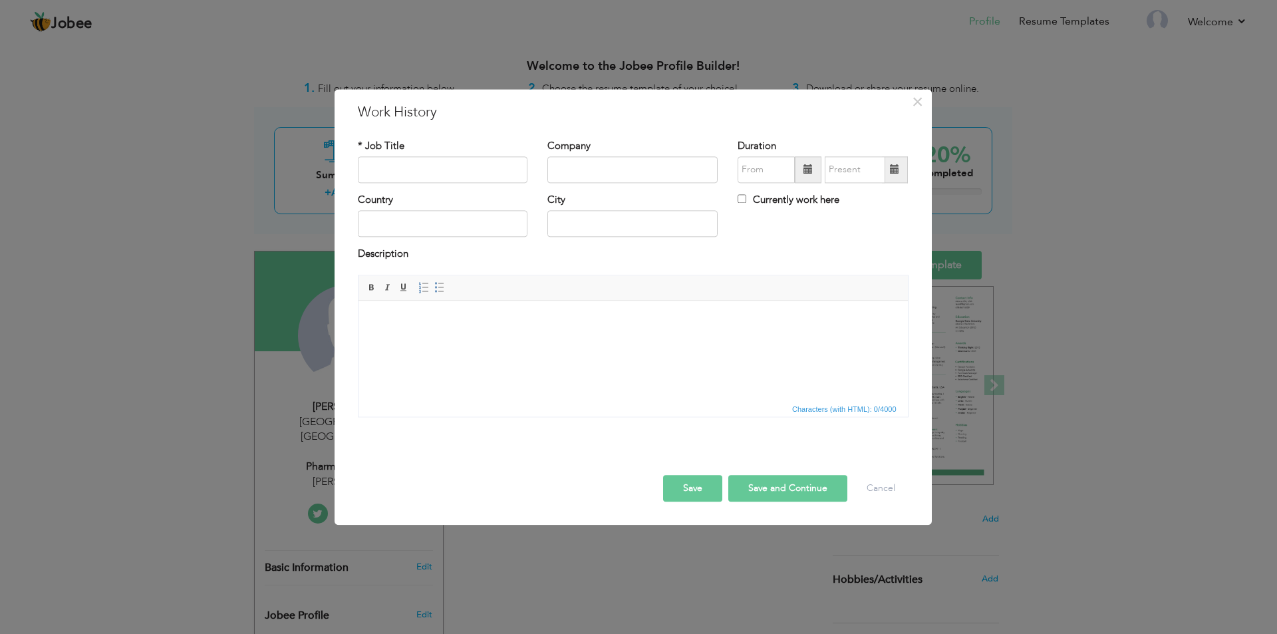
click at [674, 590] on div "× Work History * Job Title Company Duration Currently work here Country" at bounding box center [638, 317] width 1277 height 634
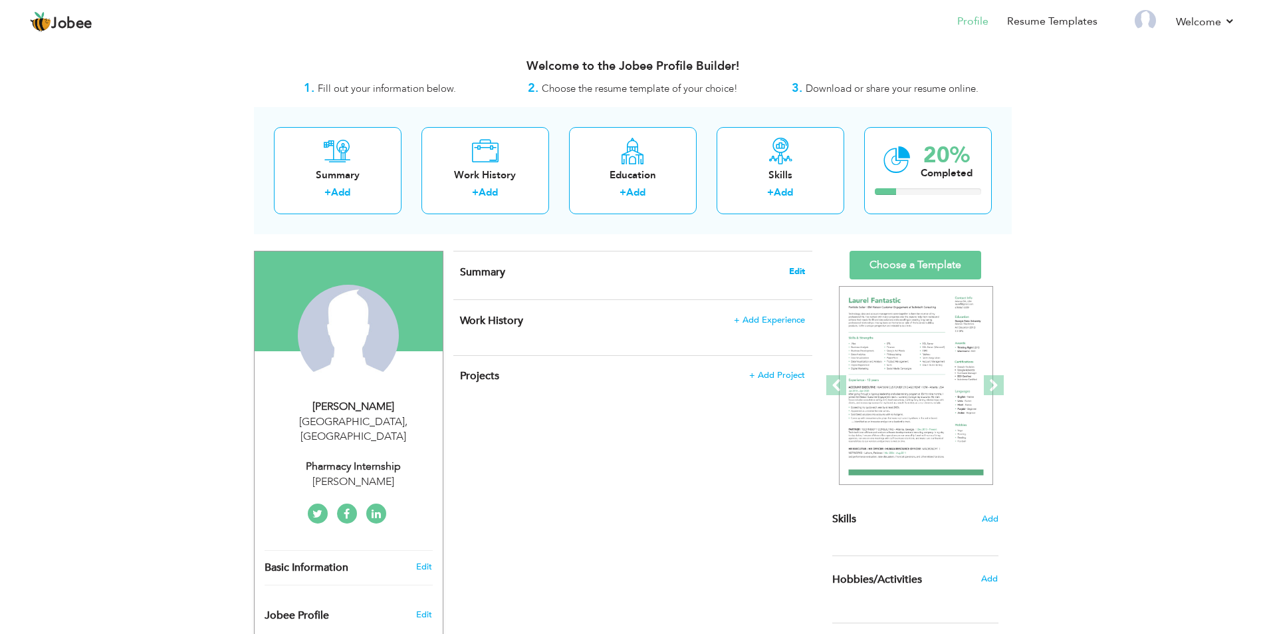
click at [796, 272] on span "Edit" at bounding box center [797, 271] width 16 height 9
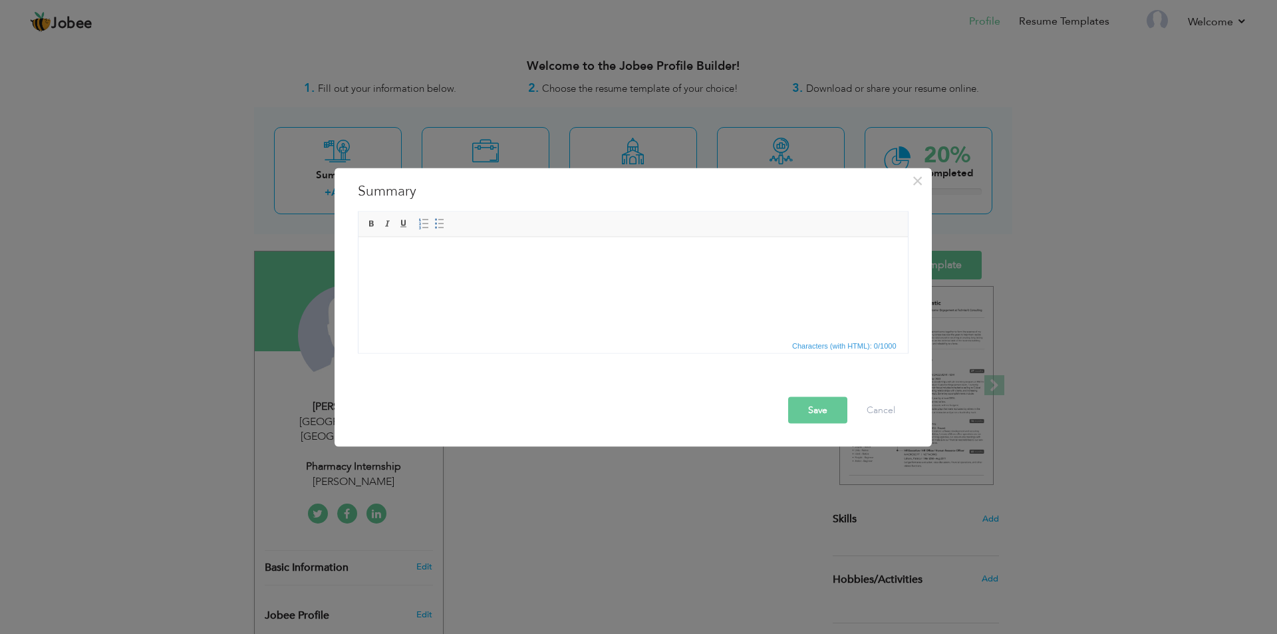
click at [452, 267] on html at bounding box center [632, 257] width 549 height 41
click at [436, 256] on body "I am a student of Pharm d and studying" at bounding box center [632, 257] width 523 height 14
click at [602, 257] on body "I am a student of 6th semester of Pharm d and studying" at bounding box center [632, 257] width 523 height 14
click at [740, 258] on body "I am a student of 6th semester of Pharm d and studying in University of lahore.…" at bounding box center [632, 257] width 523 height 14
click at [821, 257] on body "I am a student of 6th semester of Pharm d and studying in University of lahore.…" at bounding box center [632, 257] width 523 height 14
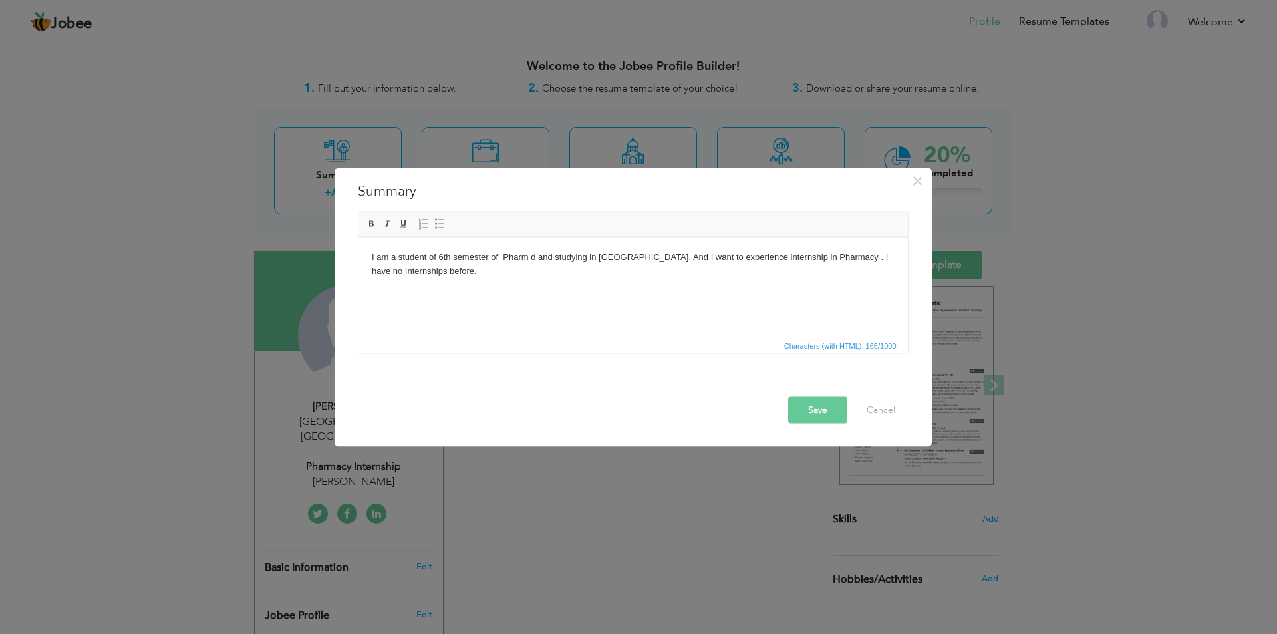
click at [807, 412] on button "Save" at bounding box center [817, 409] width 59 height 27
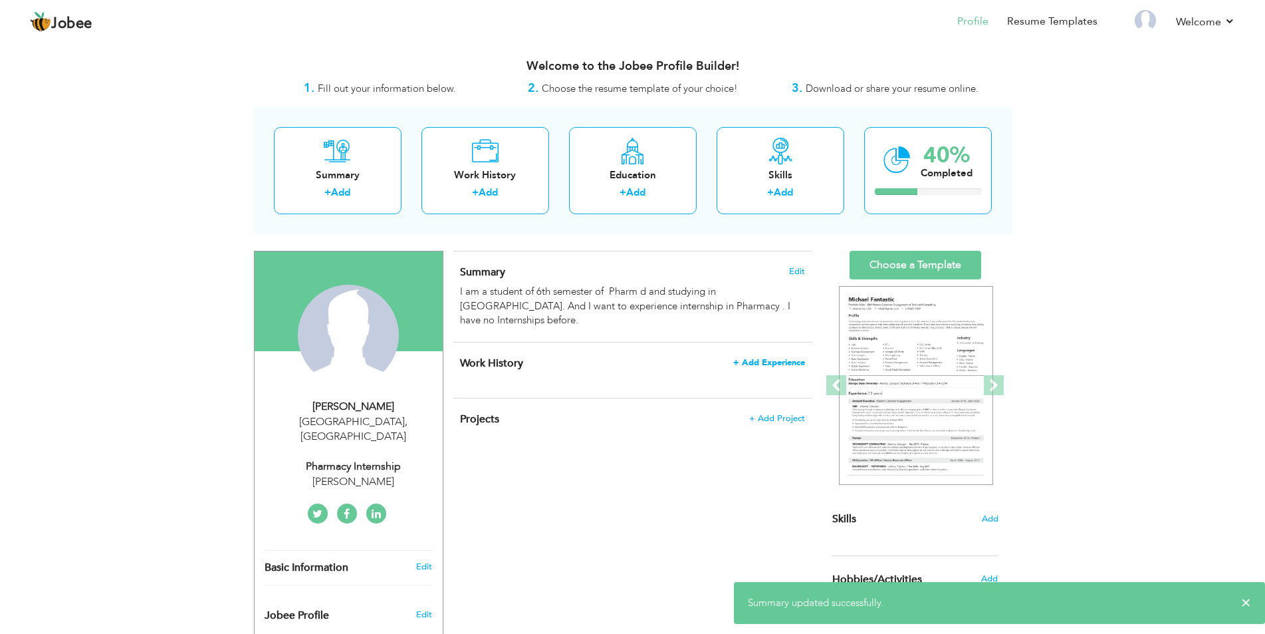
click at [765, 364] on span "+ Add Experience" at bounding box center [769, 362] width 72 height 9
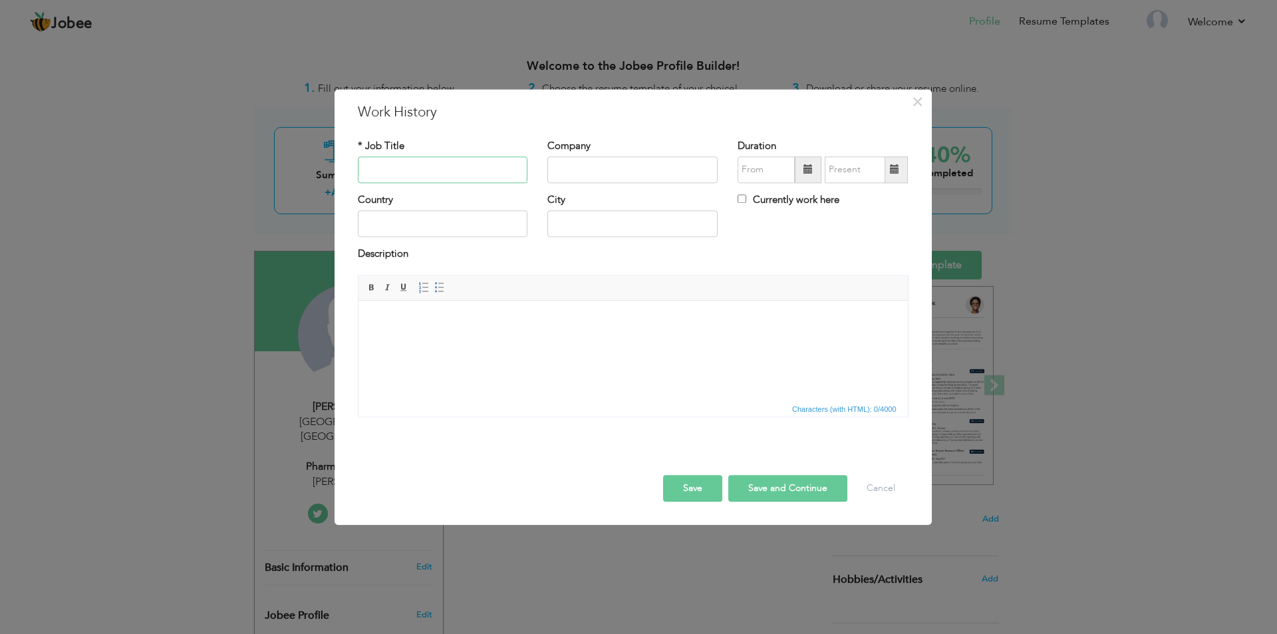
click at [412, 173] on input "text" at bounding box center [443, 169] width 170 height 27
type input "Nill"
click at [484, 227] on input "text" at bounding box center [443, 224] width 170 height 27
type input "Pakistan"
drag, startPoint x: 598, startPoint y: 207, endPoint x: 600, endPoint y: 222, distance: 14.9
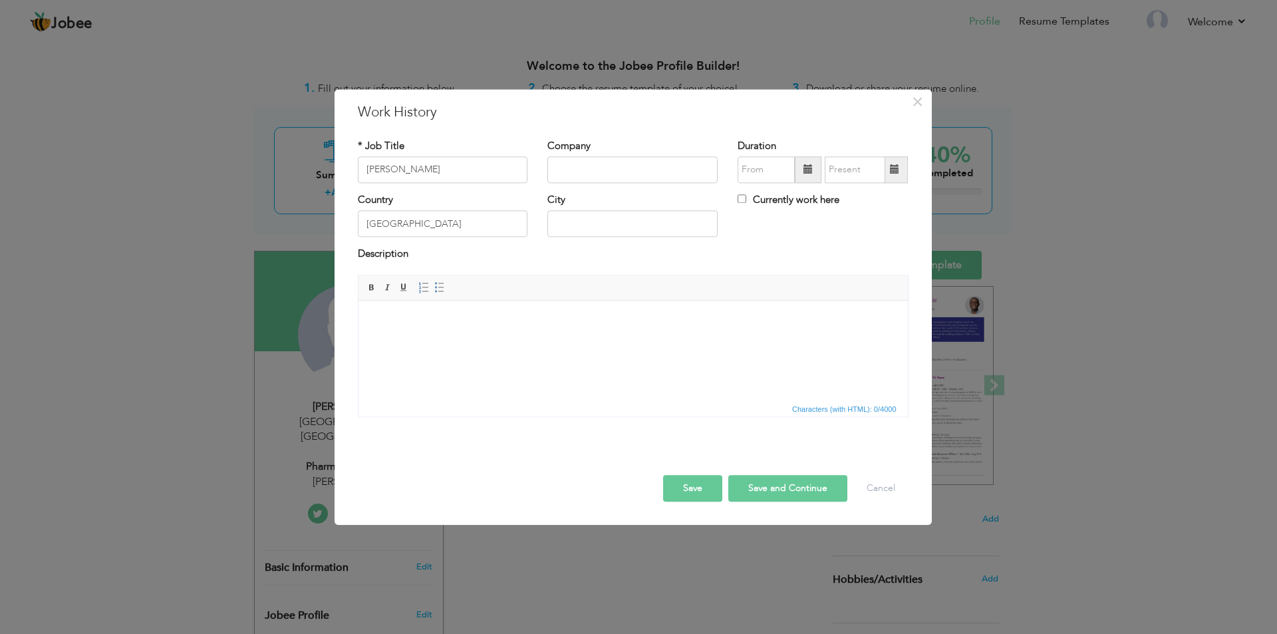
click at [599, 217] on div "City" at bounding box center [632, 215] width 170 height 44
click at [601, 222] on input "text" at bounding box center [632, 224] width 170 height 27
type input "Lahore"
click at [592, 166] on input "text" at bounding box center [632, 169] width 170 height 27
type input "Nill"
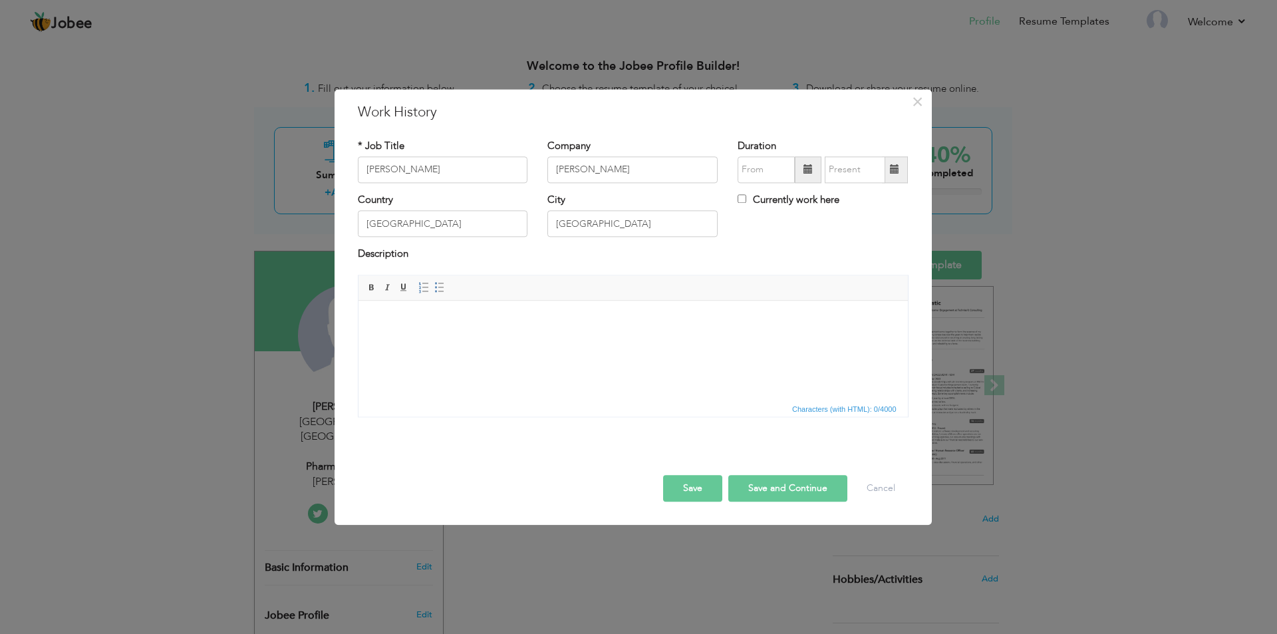
click at [679, 482] on button "Save" at bounding box center [692, 488] width 59 height 27
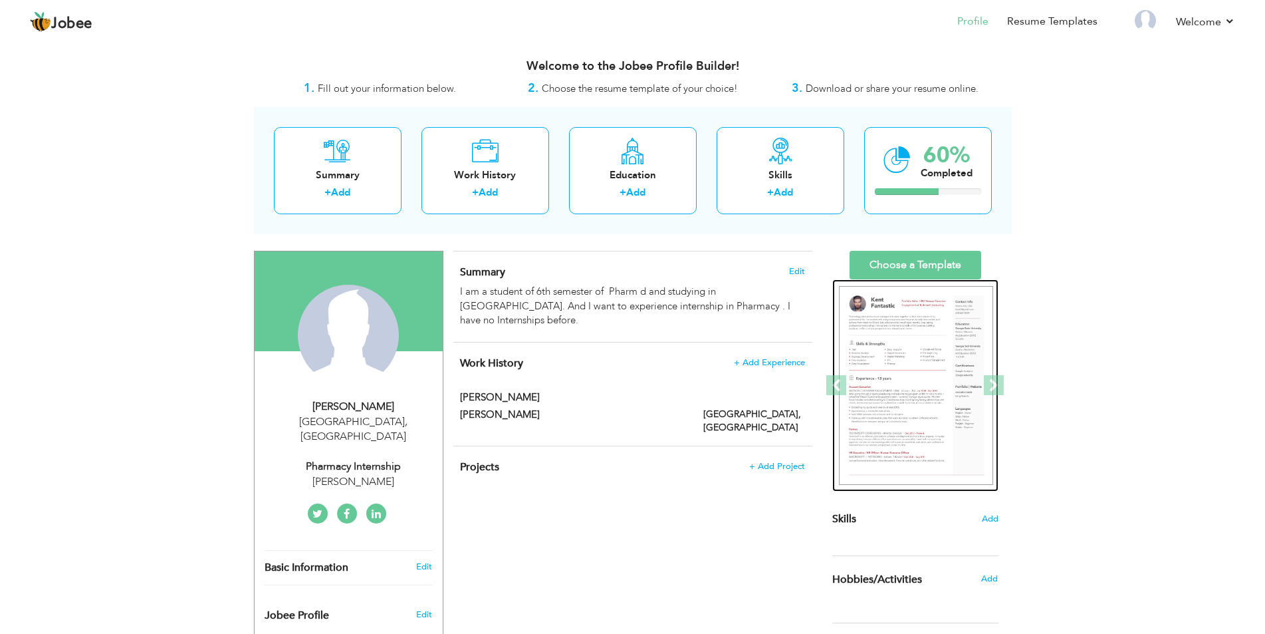
click at [892, 400] on img at bounding box center [916, 385] width 154 height 199
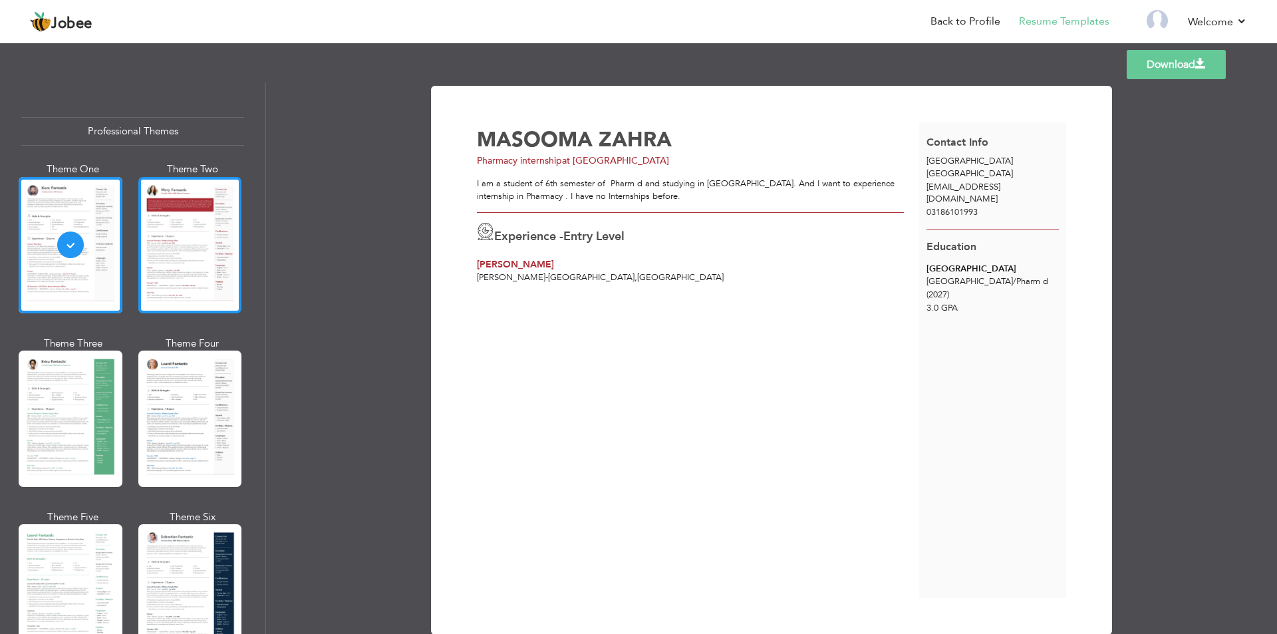
click at [188, 265] on div at bounding box center [190, 245] width 104 height 136
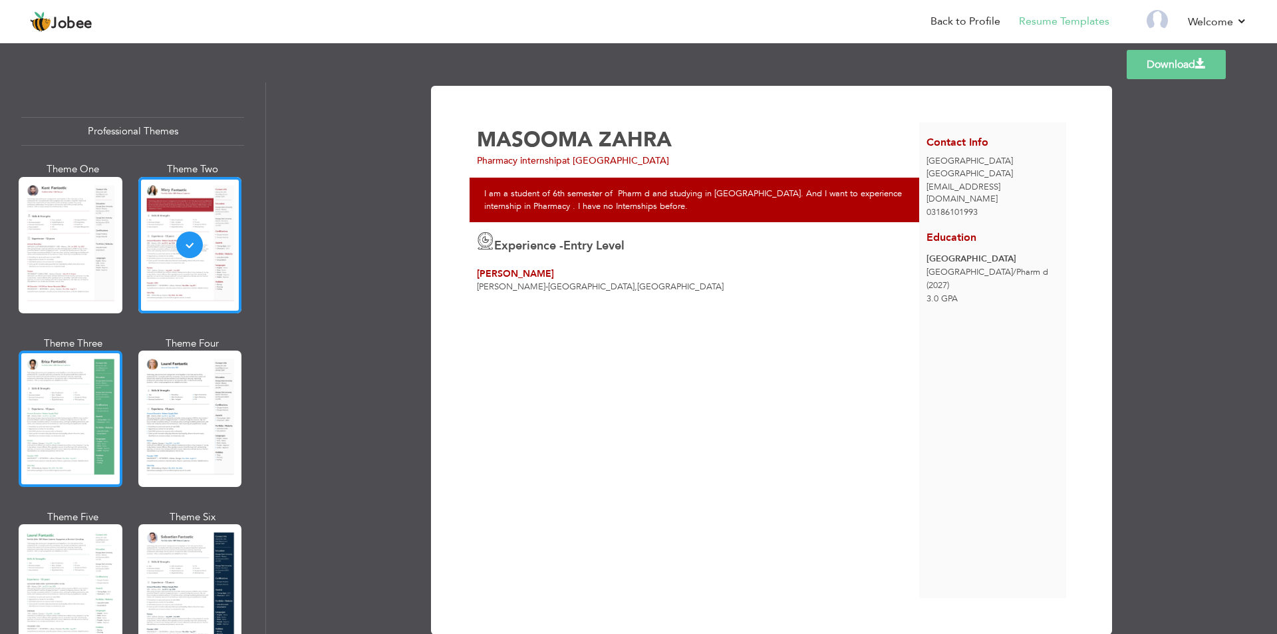
click at [86, 401] on div at bounding box center [71, 418] width 104 height 136
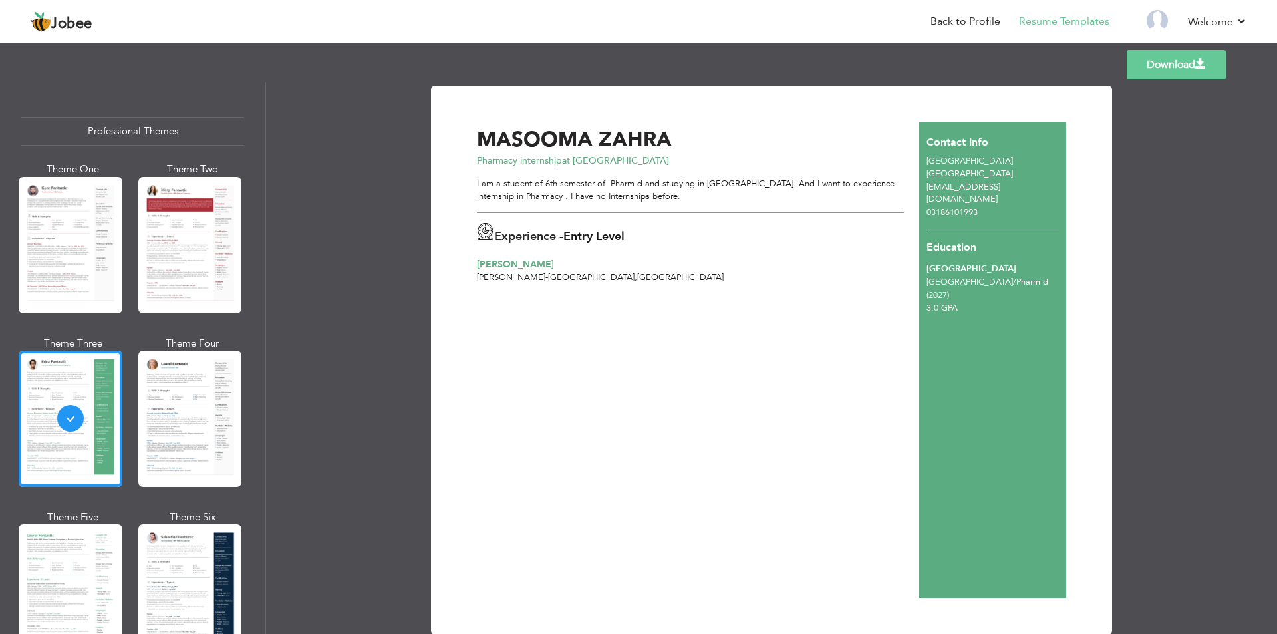
click at [652, 190] on div "I am a student of 6th semester of Pharm d and studying in [GEOGRAPHIC_DATA]. An…" at bounding box center [690, 190] width 427 height 25
click at [682, 197] on div "I am a student of 6th semester of Pharm d and studying in [GEOGRAPHIC_DATA]. An…" at bounding box center [690, 190] width 427 height 25
click at [688, 194] on div "I am a student of 6th semester of Pharm d and studying in [GEOGRAPHIC_DATA]. An…" at bounding box center [690, 190] width 427 height 25
click at [675, 192] on div "I am a student of 6th semester of Pharm d and studying in [GEOGRAPHIC_DATA]. An…" at bounding box center [690, 190] width 427 height 25
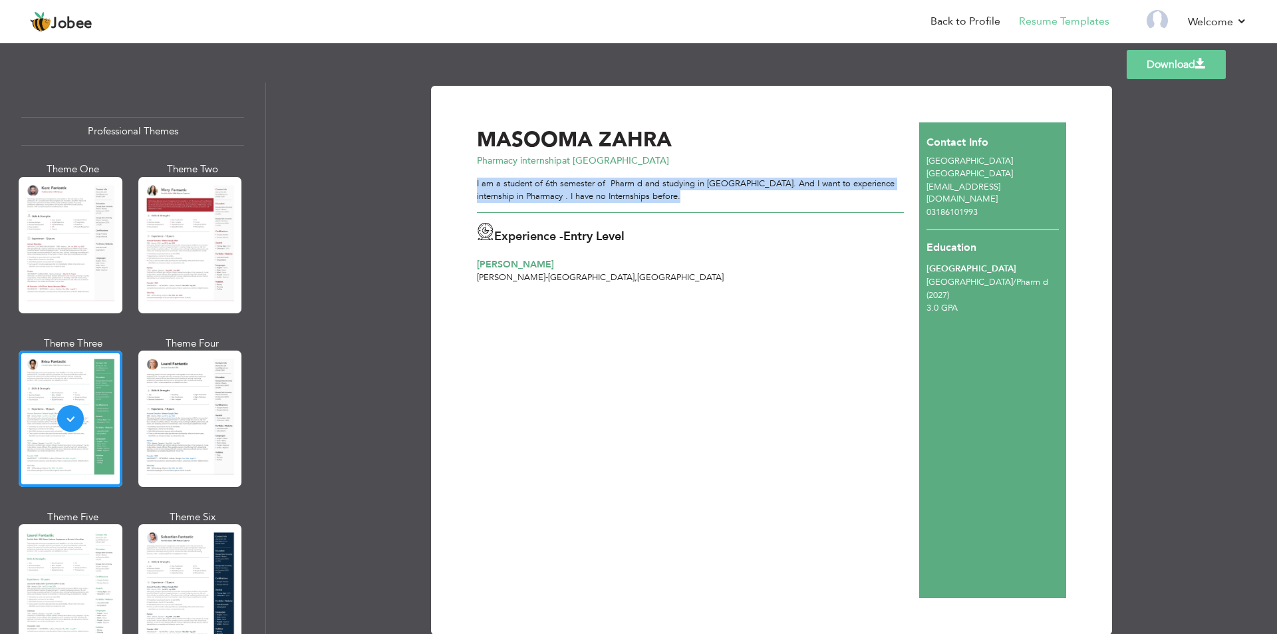
click at [675, 192] on div "I am a student of 6th semester of Pharm d and studying in [GEOGRAPHIC_DATA]. An…" at bounding box center [690, 190] width 427 height 25
click at [690, 198] on div "I am a student of 6th semester of Pharm d and studying in [GEOGRAPHIC_DATA]. An…" at bounding box center [690, 190] width 427 height 25
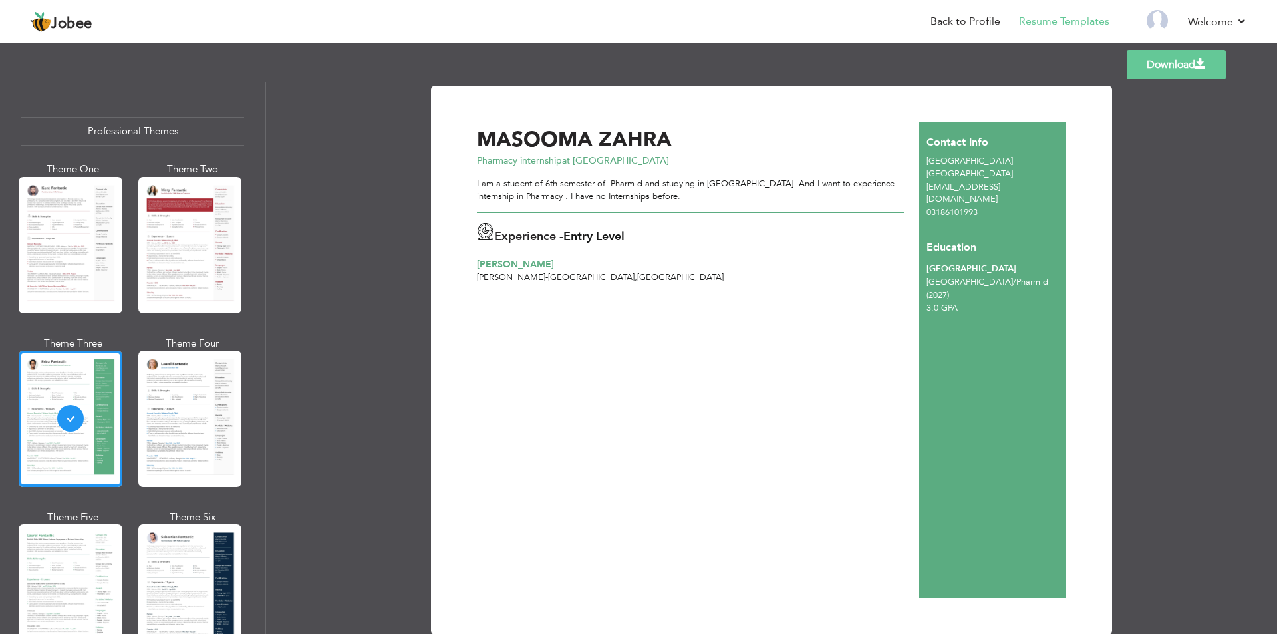
click at [771, 88] on div "Download MASOOMA ZAHRA Pharmacy internship at NILL I am a student of 6th semest…" at bounding box center [771, 360] width 681 height 549
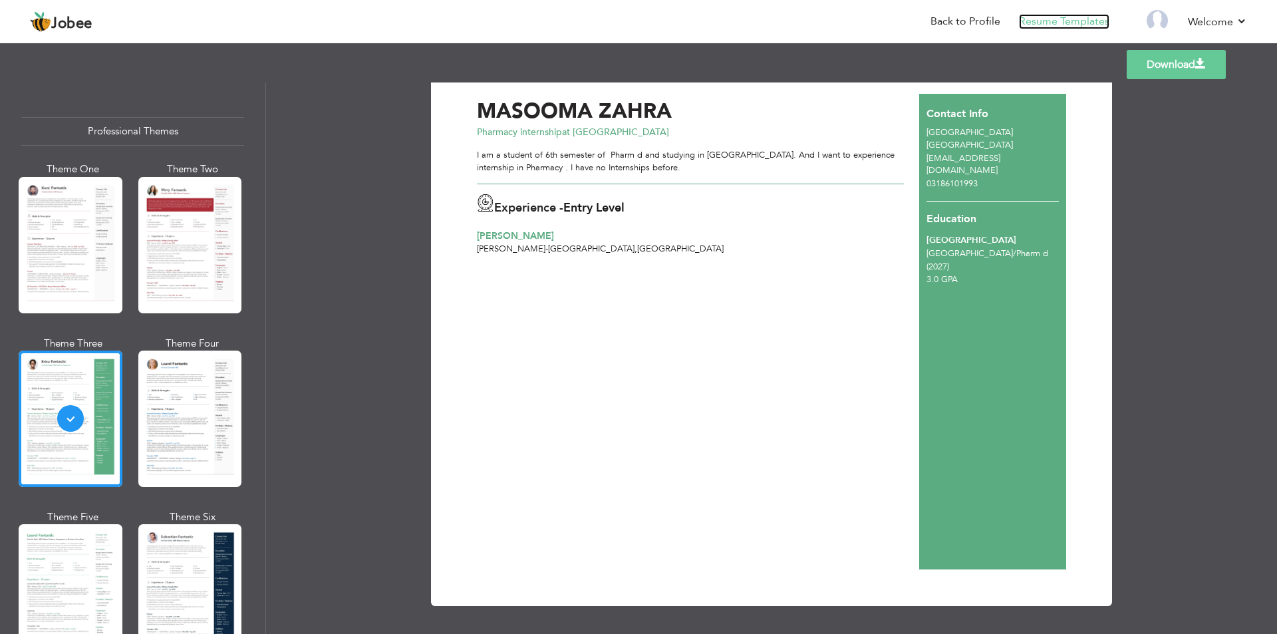
click at [1046, 25] on link "Resume Templates" at bounding box center [1064, 21] width 90 height 15
click at [1047, 21] on link "Resume Templates" at bounding box center [1064, 21] width 90 height 15
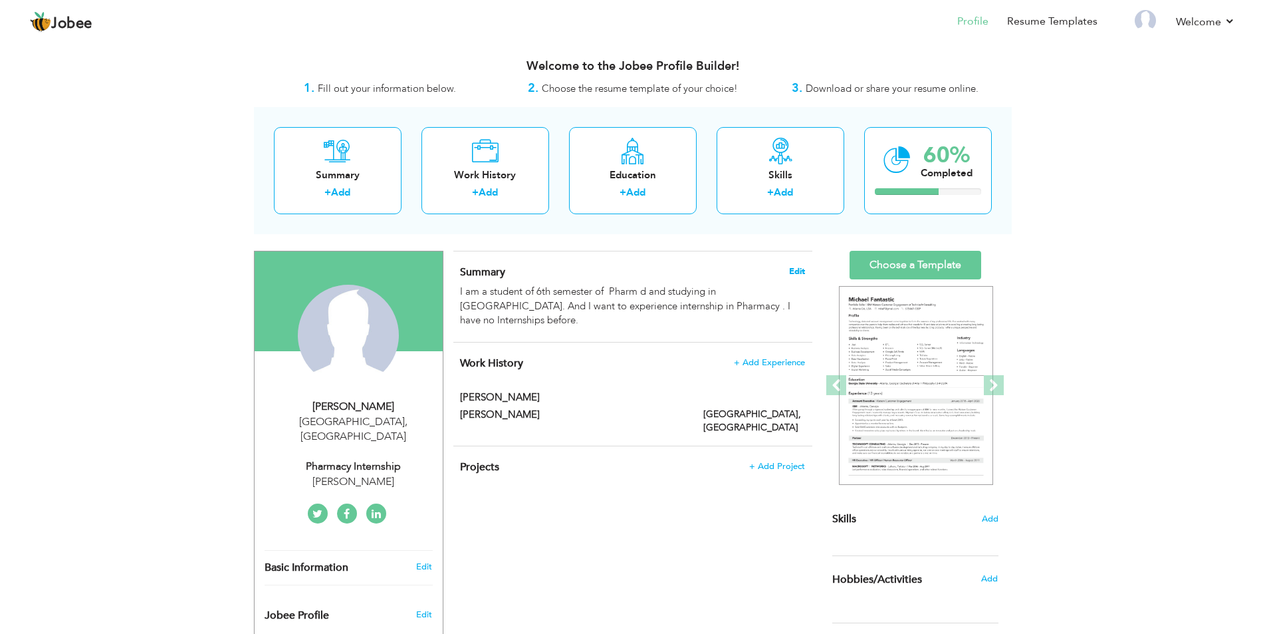
click at [799, 268] on span "Edit" at bounding box center [797, 271] width 16 height 9
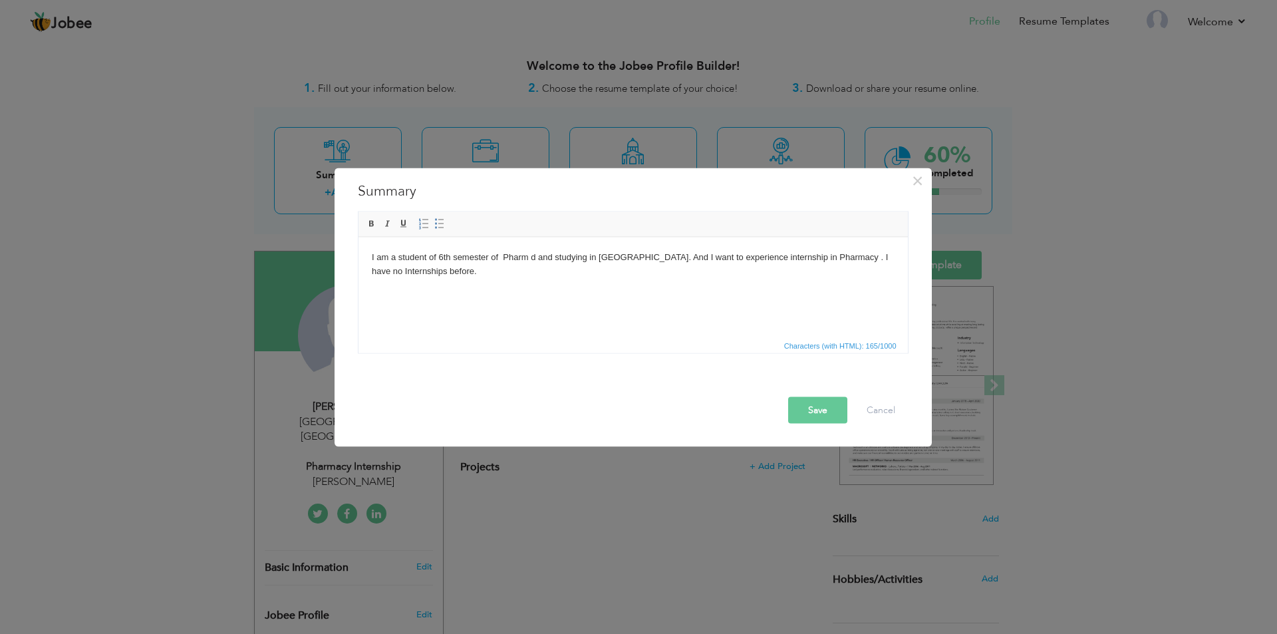
click at [496, 280] on html "I am a student of 6th semester of Pharm d and studying in University of lahore.…" at bounding box center [632, 264] width 549 height 55
click at [825, 255] on body "I am a student of 6th semester of Pharm d and studying in University of lahore.…" at bounding box center [632, 257] width 523 height 14
click at [896, 260] on html "I am a student of 6th semester of Pharm d and studying in [GEOGRAPHIC_DATA]. An…" at bounding box center [632, 264] width 549 height 55
click at [830, 406] on button "Save" at bounding box center [817, 409] width 59 height 27
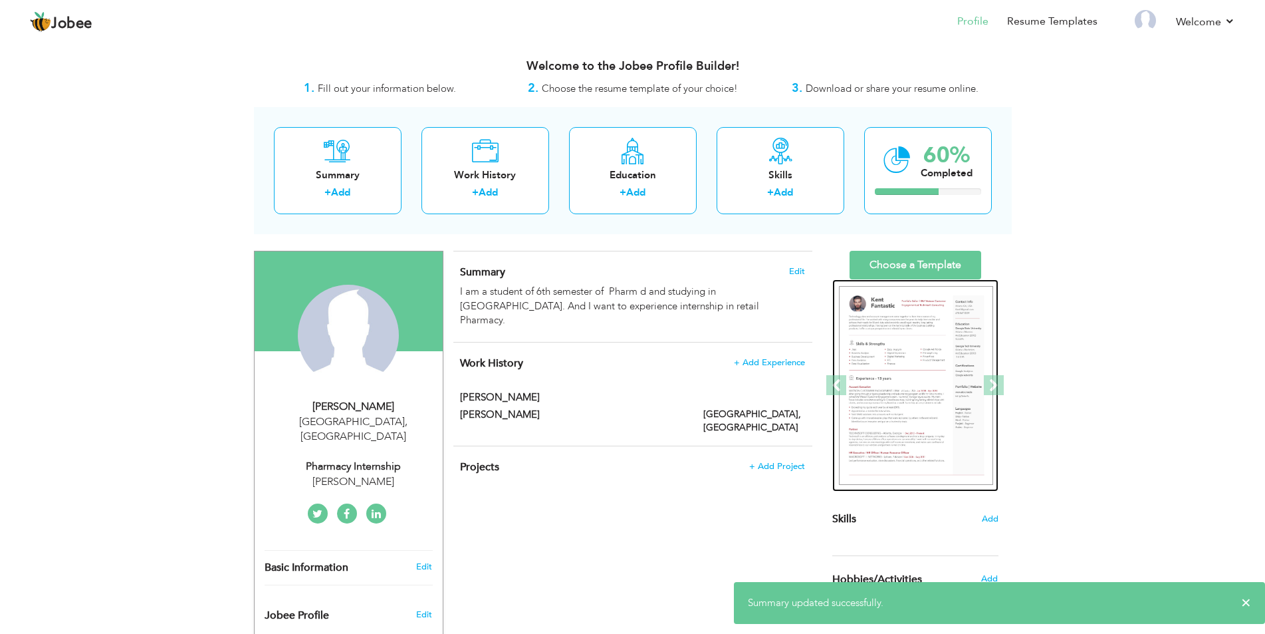
click at [934, 343] on img at bounding box center [916, 385] width 154 height 199
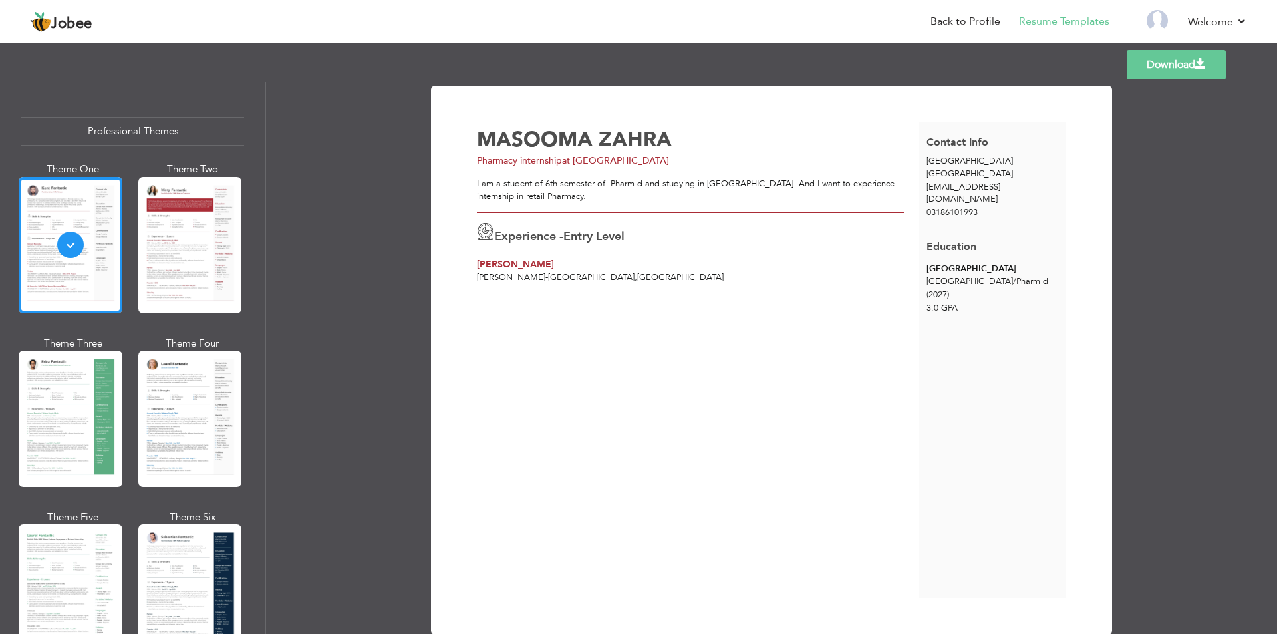
click at [1168, 61] on link "Download" at bounding box center [1175, 64] width 99 height 29
click at [86, 408] on div at bounding box center [71, 418] width 104 height 136
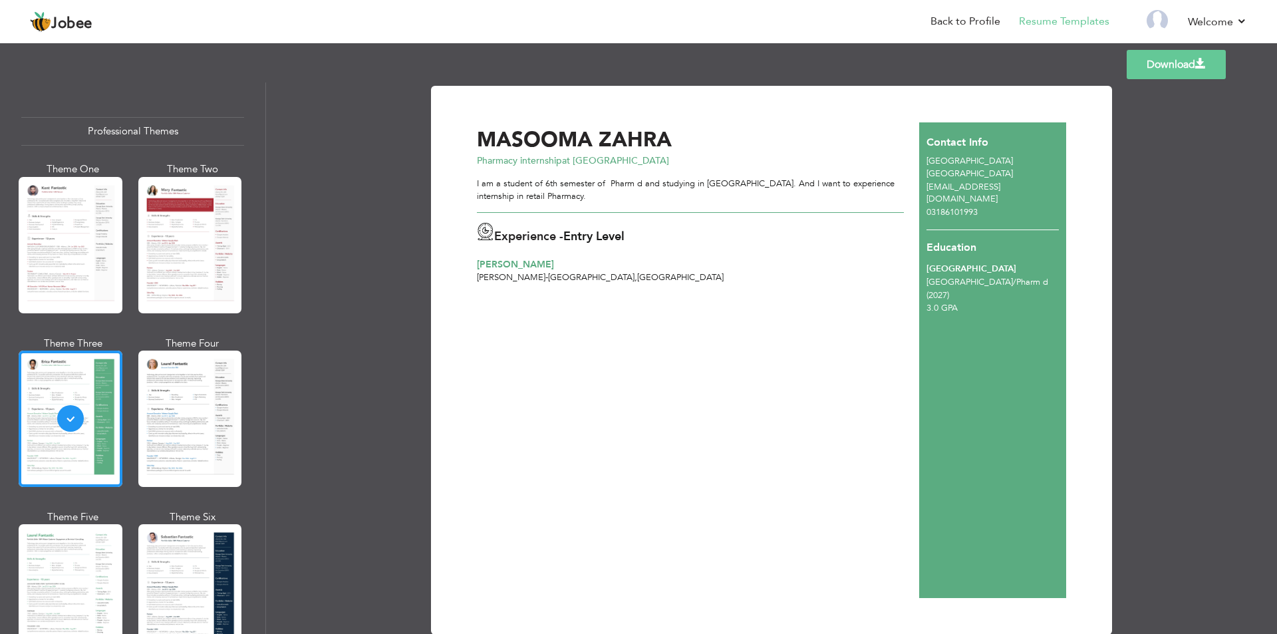
click at [1142, 65] on link "Download" at bounding box center [1175, 64] width 99 height 29
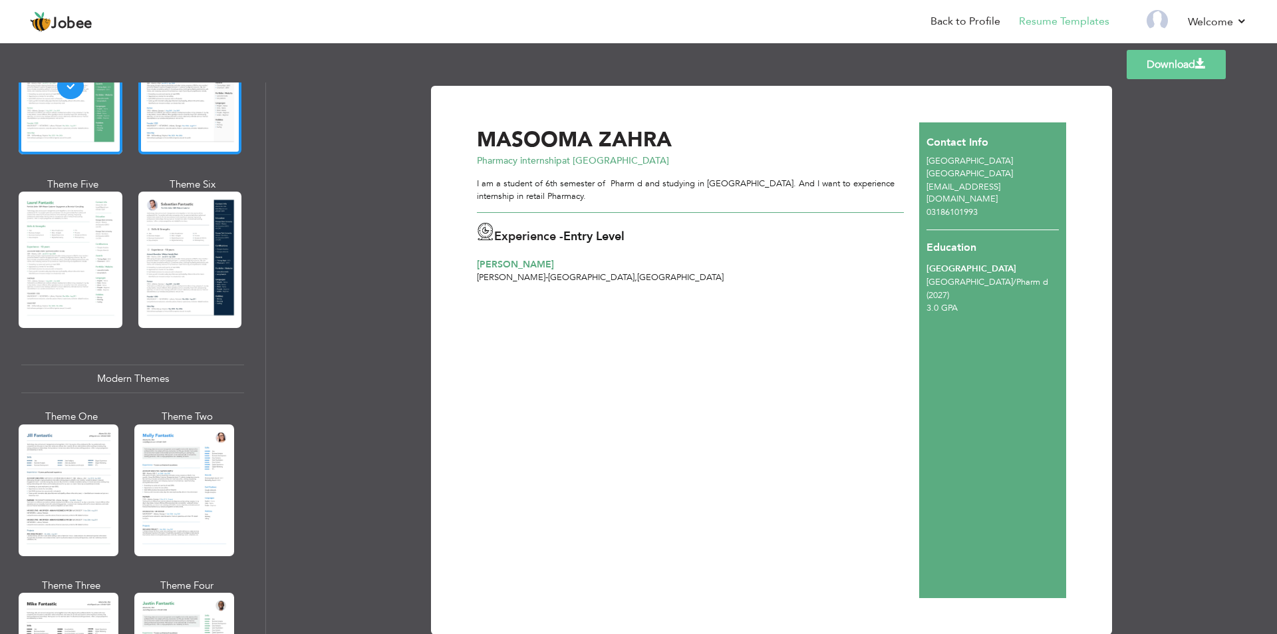
scroll to position [465, 0]
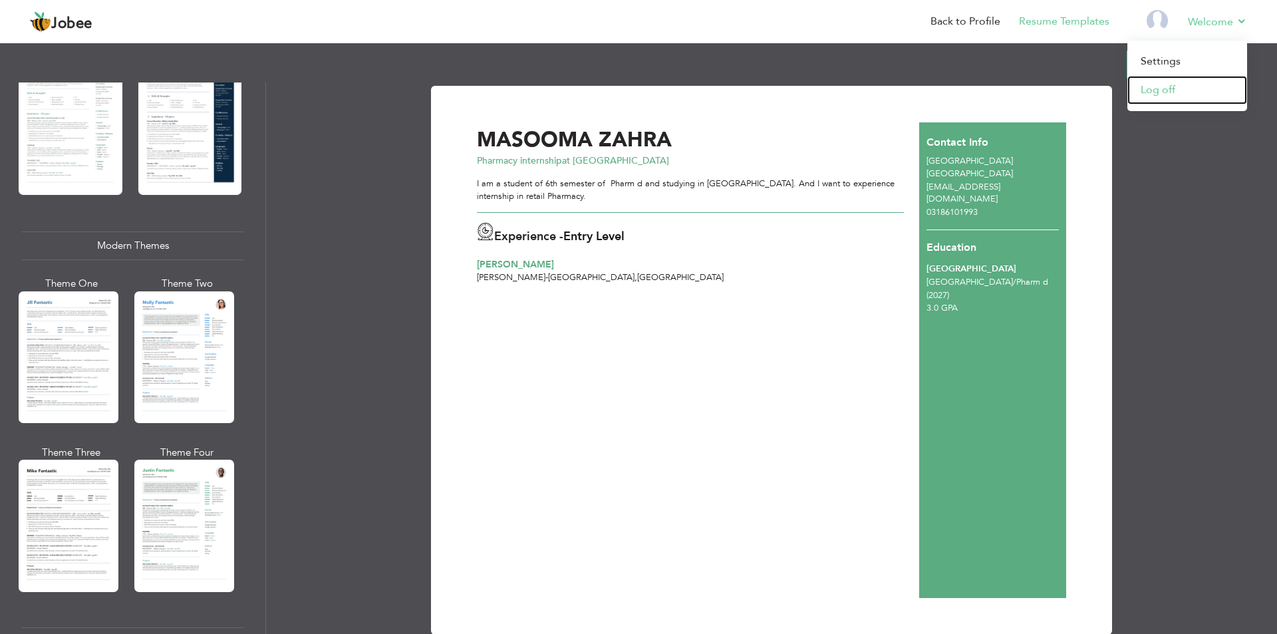
click at [1146, 92] on link "Log off" at bounding box center [1187, 90] width 120 height 29
